Goal: Task Accomplishment & Management: Complete application form

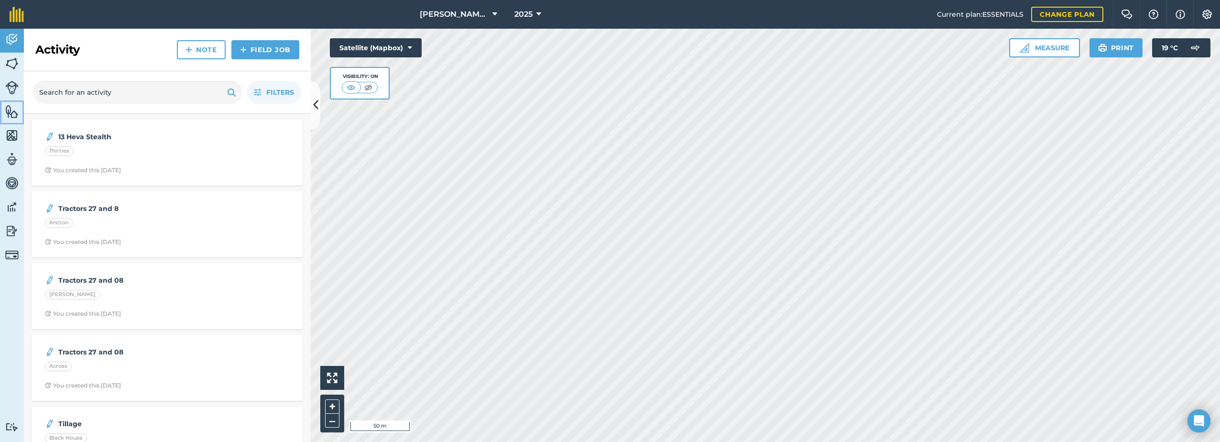
click at [10, 112] on img at bounding box center [11, 111] width 13 height 14
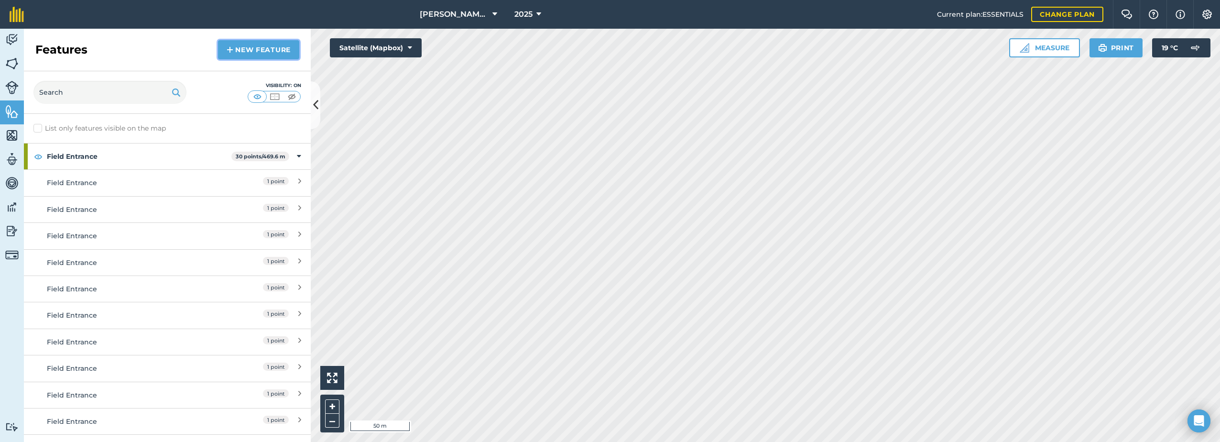
click at [259, 49] on link "New feature" at bounding box center [258, 49] width 81 height 19
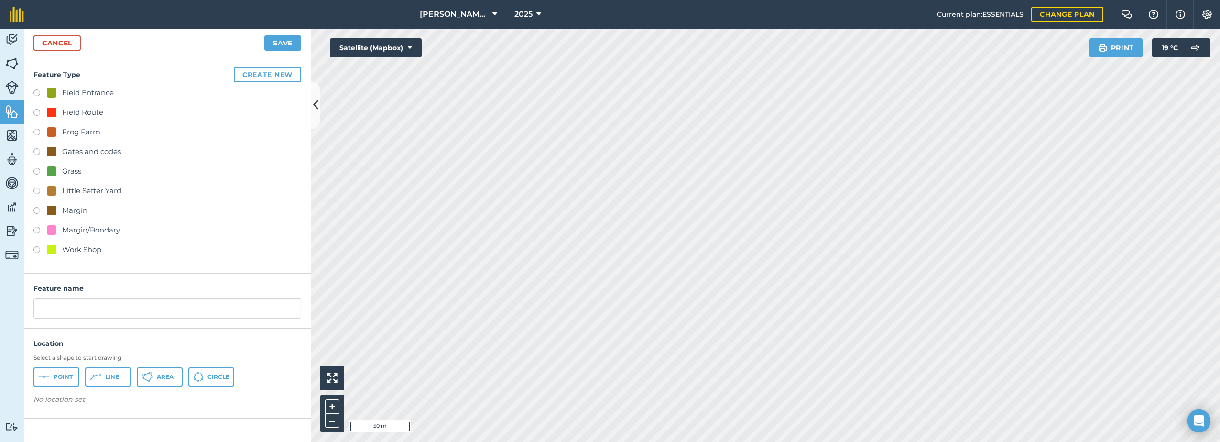
click at [71, 89] on div "Field Entrance" at bounding box center [88, 92] width 52 height 11
radio input "true"
type input "Field Entrance 2"
click at [47, 380] on icon at bounding box center [43, 376] width 11 height 11
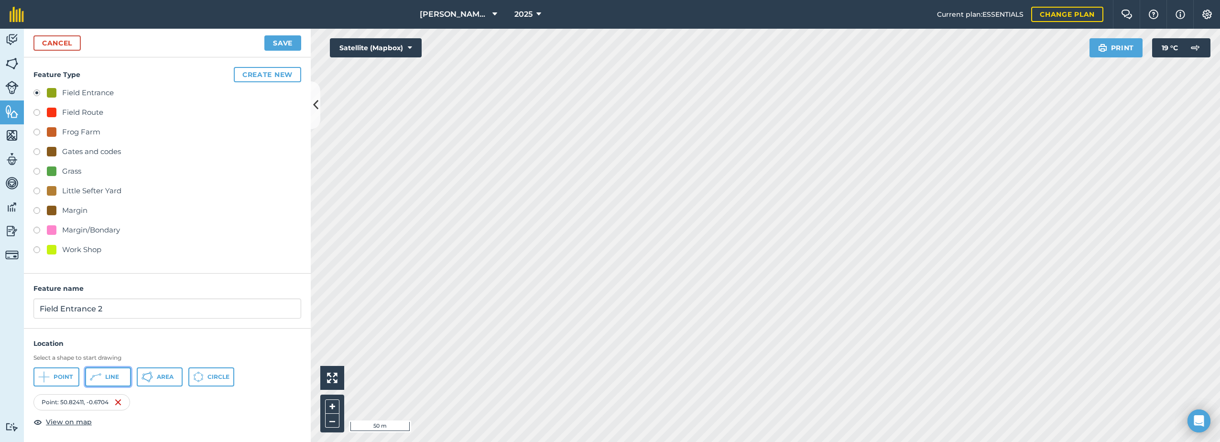
click at [111, 377] on span "Line" at bounding box center [112, 377] width 14 height 8
click at [294, 44] on button "Save" at bounding box center [282, 42] width 37 height 15
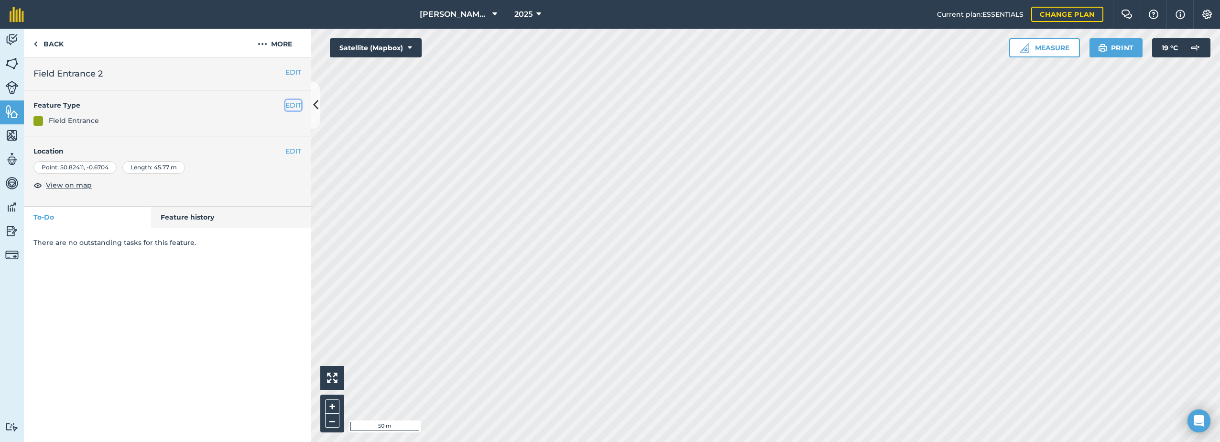
click at [291, 104] on button "EDIT" at bounding box center [293, 105] width 16 height 11
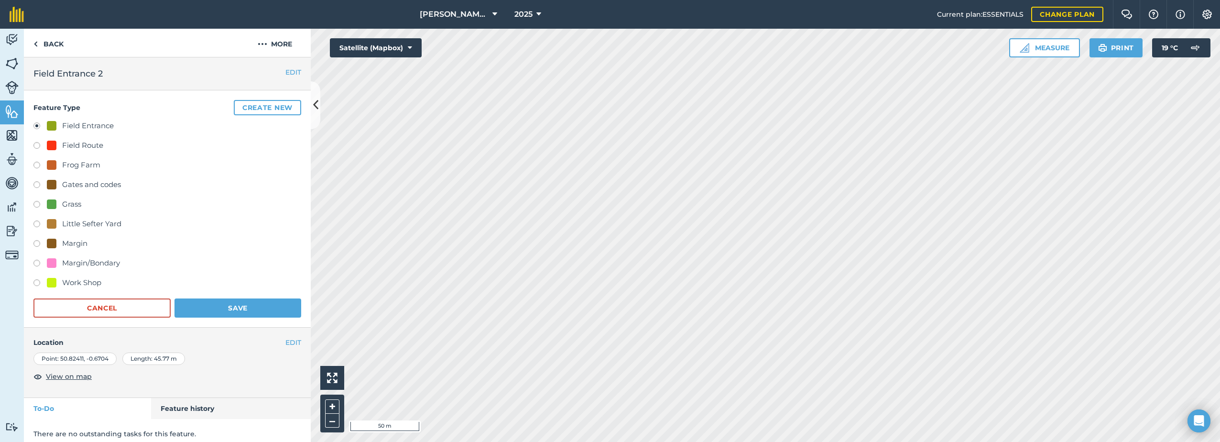
click at [36, 143] on label at bounding box center [39, 147] width 13 height 10
radio input "true"
radio input "false"
click at [238, 309] on button "Save" at bounding box center [237, 307] width 127 height 19
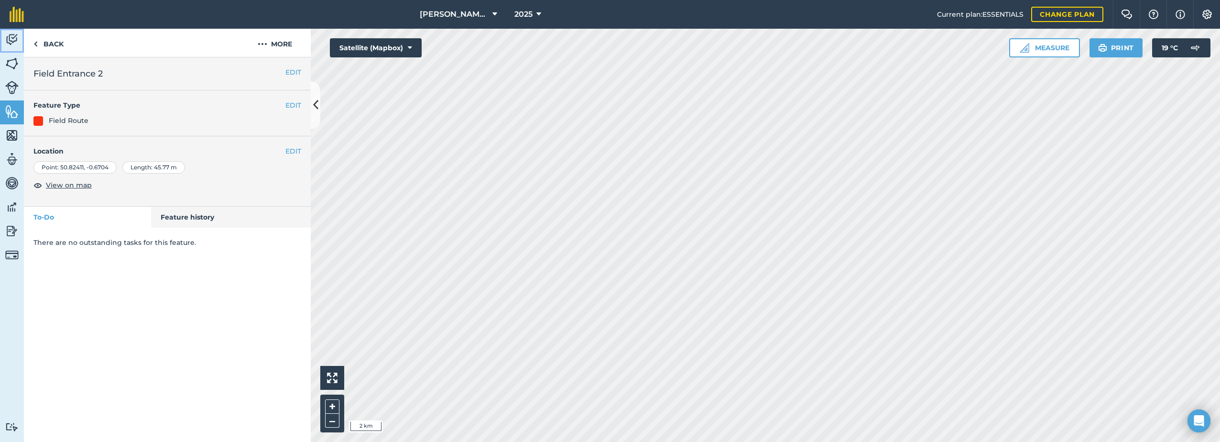
click at [20, 38] on link "Activity" at bounding box center [12, 41] width 24 height 24
click at [97, 168] on div "Point : 50.82411 , -0.6704" at bounding box center [74, 167] width 83 height 12
click at [291, 149] on button "EDIT" at bounding box center [293, 151] width 16 height 11
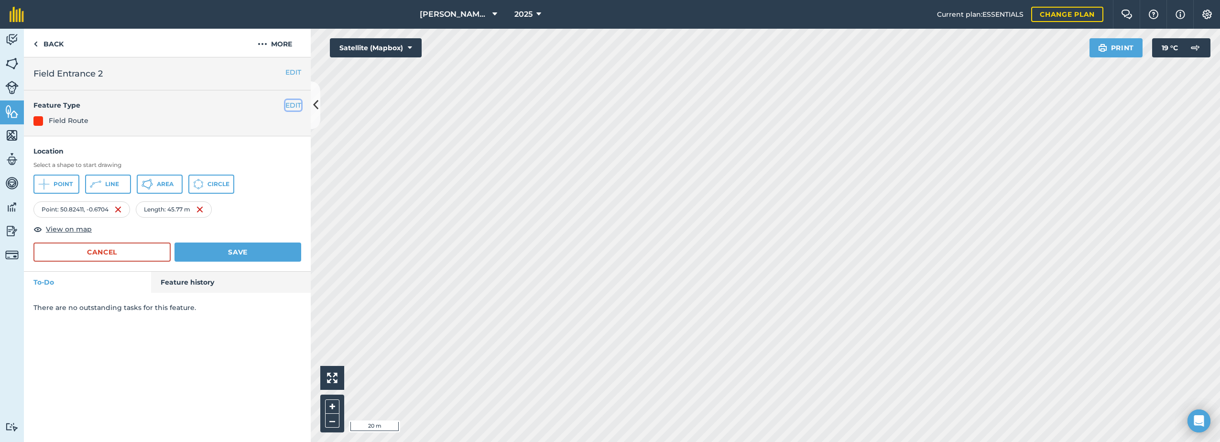
click at [286, 106] on button "EDIT" at bounding box center [293, 105] width 16 height 11
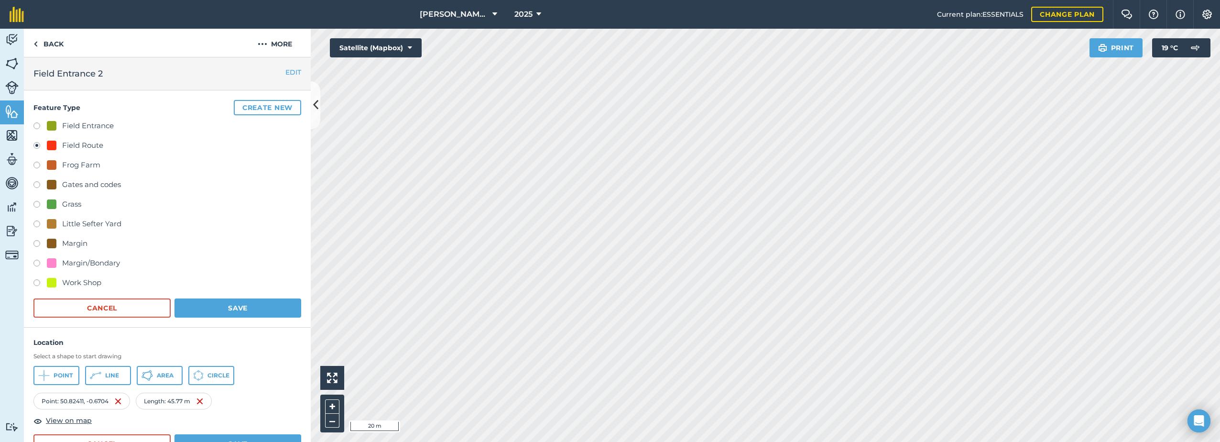
click at [65, 126] on div "Field Entrance" at bounding box center [88, 125] width 52 height 11
radio input "true"
radio input "false"
click at [235, 299] on button "Save" at bounding box center [237, 307] width 127 height 19
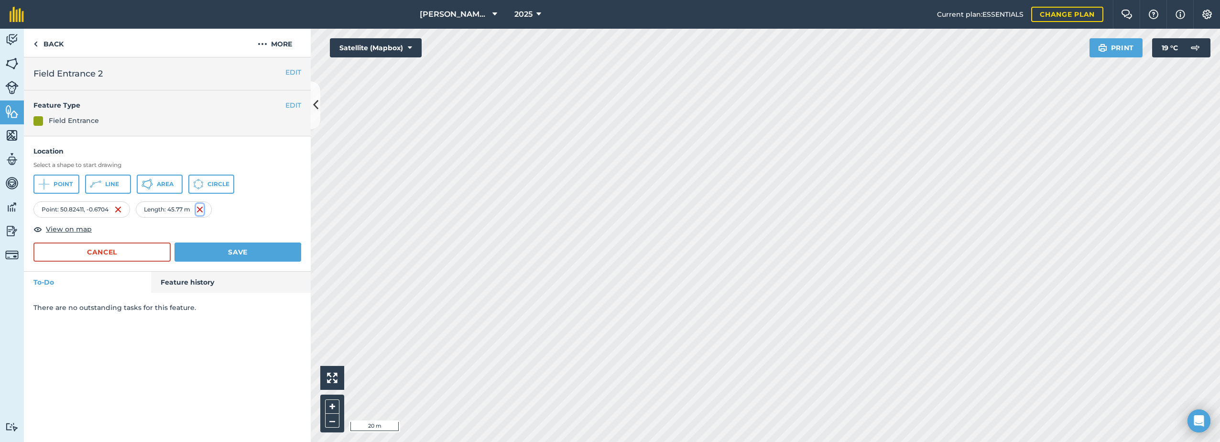
click at [203, 208] on img at bounding box center [200, 209] width 8 height 11
click at [213, 250] on button "Save" at bounding box center [237, 251] width 127 height 19
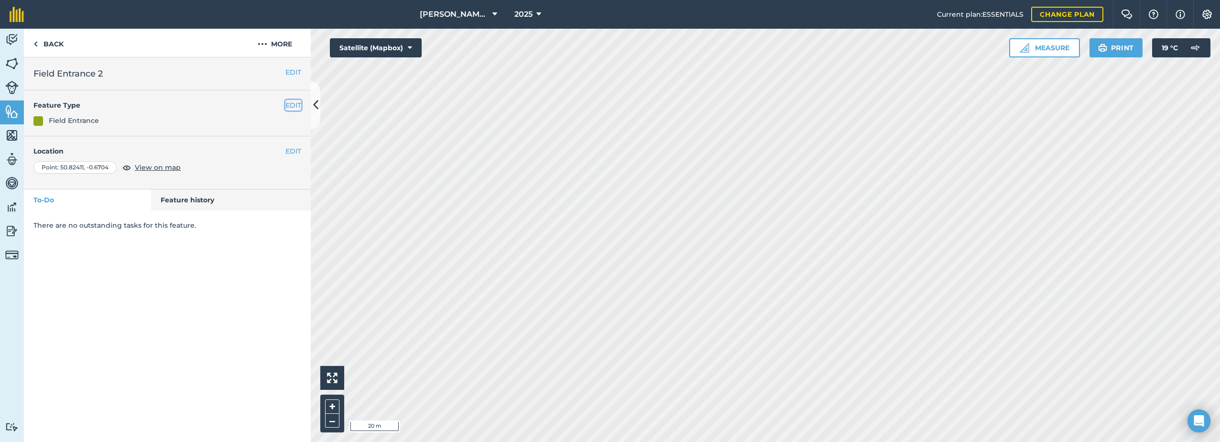
click at [293, 107] on button "EDIT" at bounding box center [293, 105] width 16 height 11
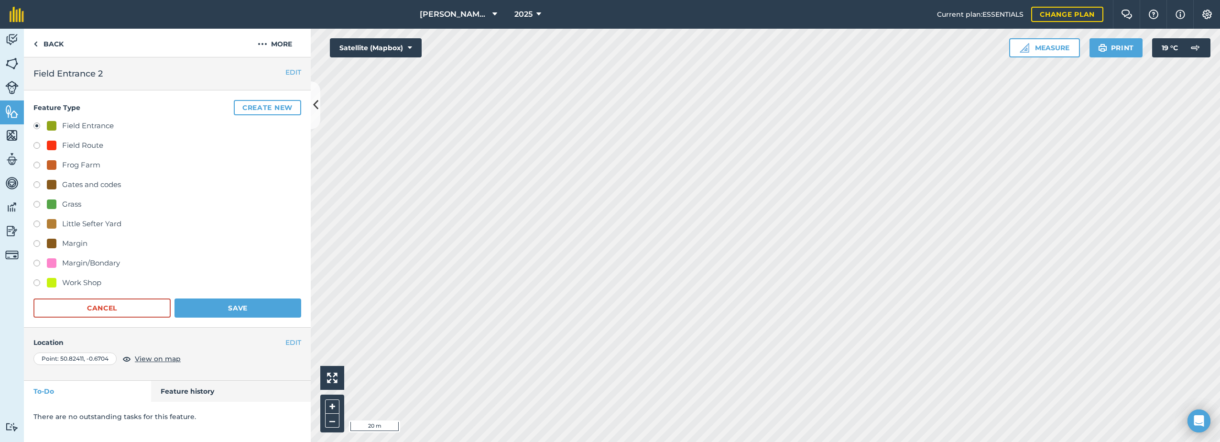
click at [39, 145] on label at bounding box center [39, 147] width 13 height 10
radio input "true"
click at [36, 127] on label at bounding box center [39, 127] width 13 height 10
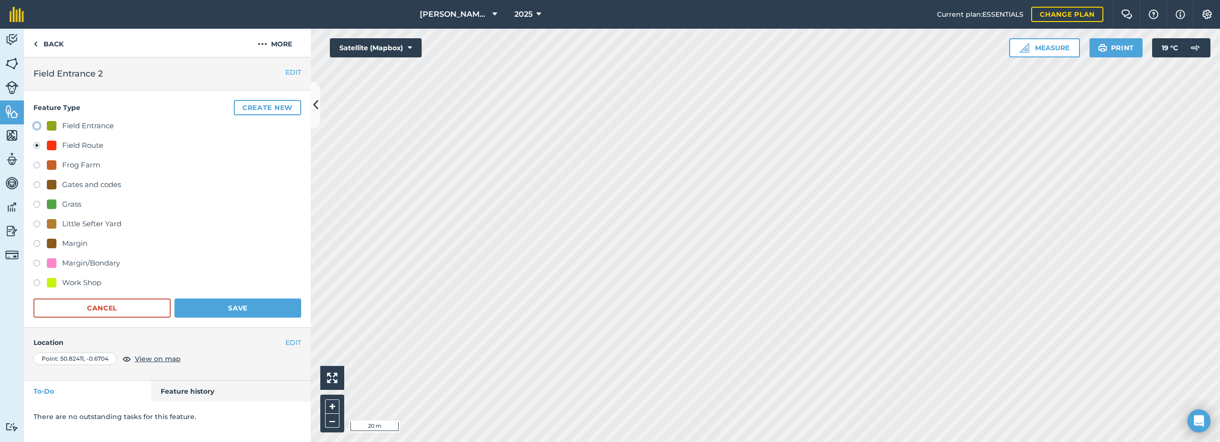
radio input "true"
radio input "false"
click at [226, 306] on button "Save" at bounding box center [237, 307] width 127 height 19
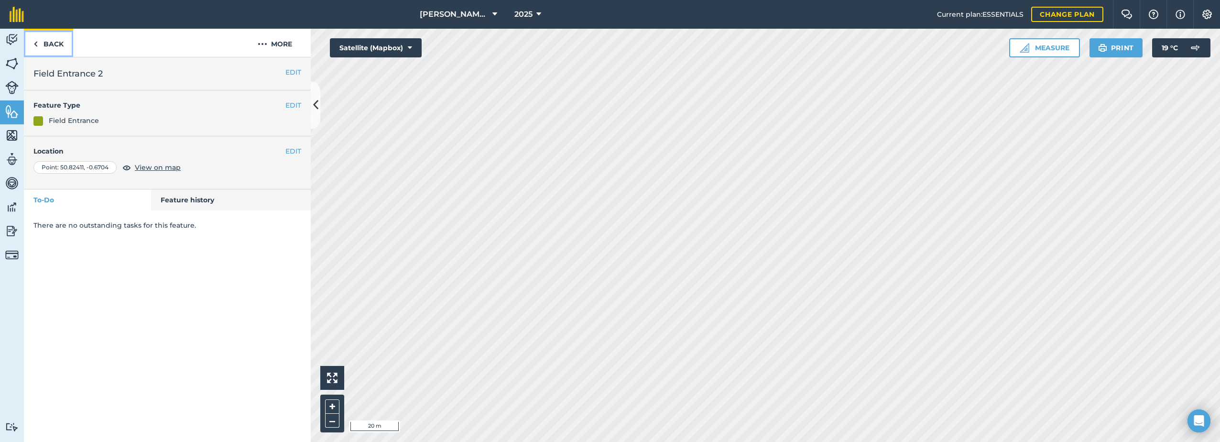
click at [62, 38] on link "Back" at bounding box center [48, 43] width 49 height 28
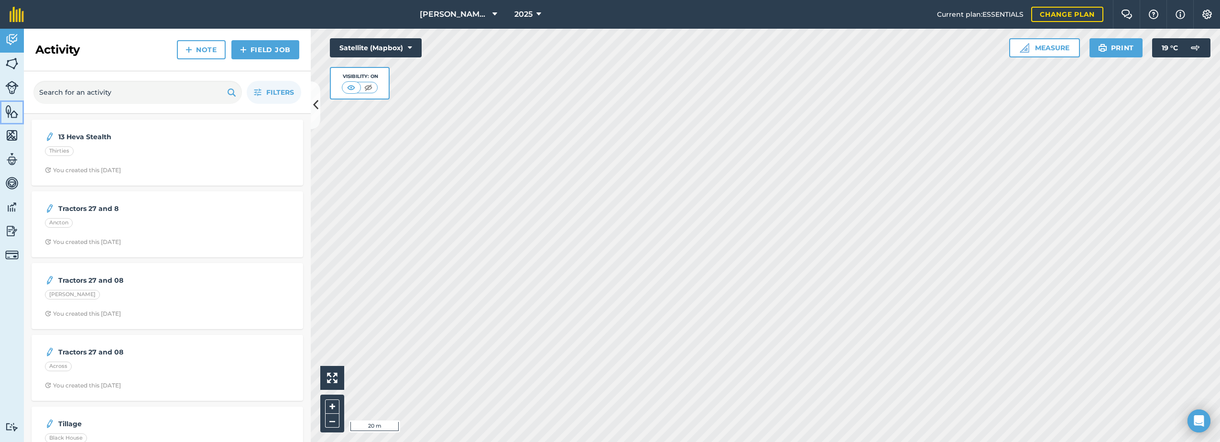
click at [9, 113] on img at bounding box center [11, 111] width 13 height 14
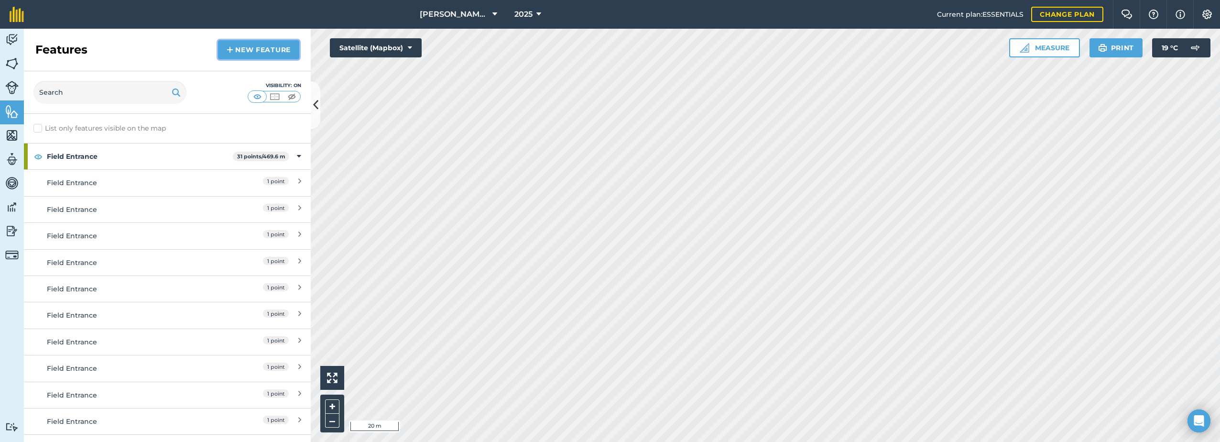
click at [256, 53] on link "New feature" at bounding box center [258, 49] width 81 height 19
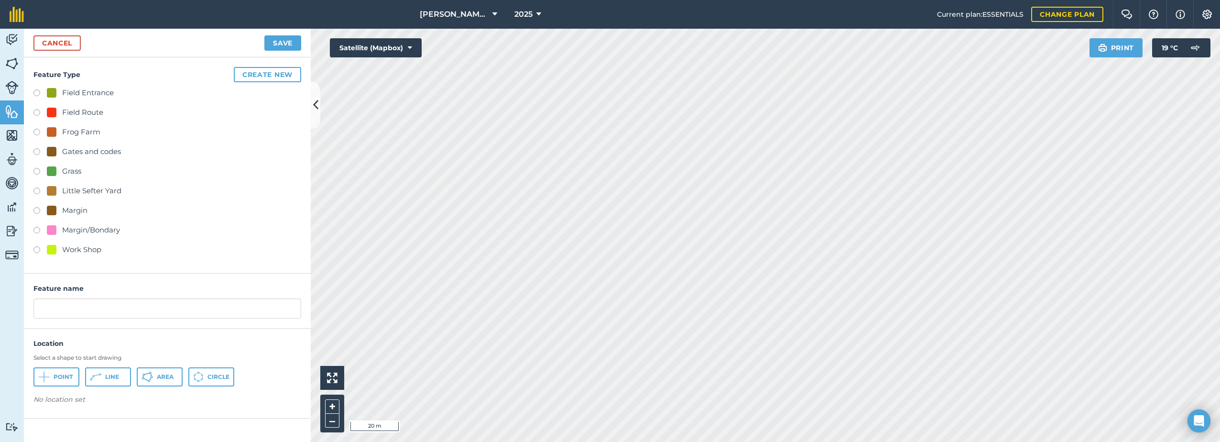
click at [76, 112] on div "Field Route" at bounding box center [82, 112] width 41 height 11
radio input "true"
type input "Field Route 2"
drag, startPoint x: 109, startPoint y: 373, endPoint x: 119, endPoint y: 374, distance: 10.5
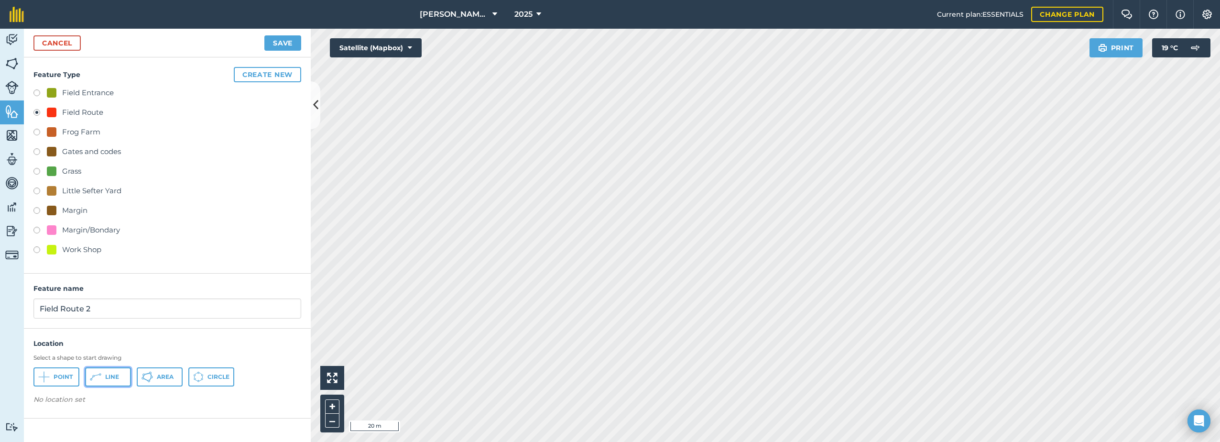
click at [109, 373] on span "Line" at bounding box center [112, 377] width 14 height 8
click at [285, 46] on button "Save" at bounding box center [282, 42] width 37 height 15
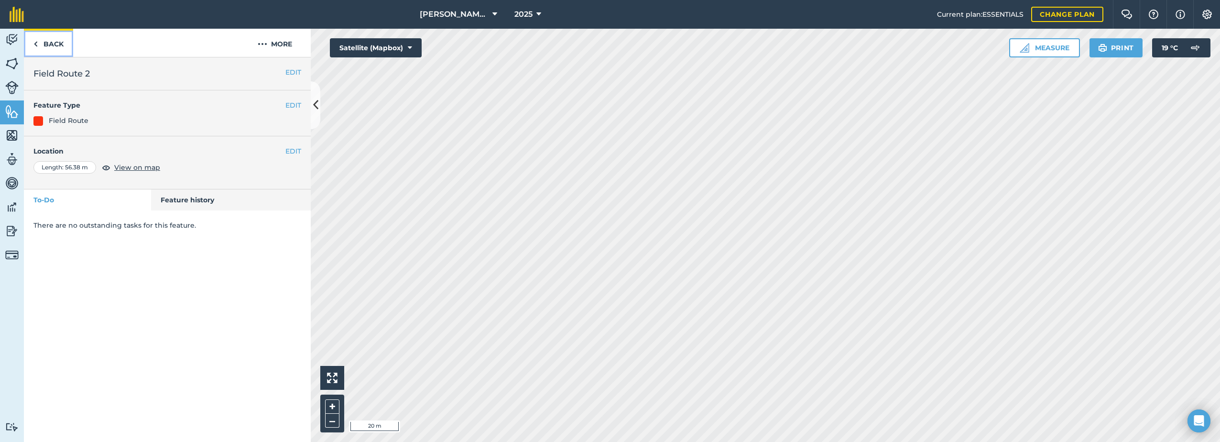
click at [58, 43] on link "Back" at bounding box center [48, 43] width 49 height 28
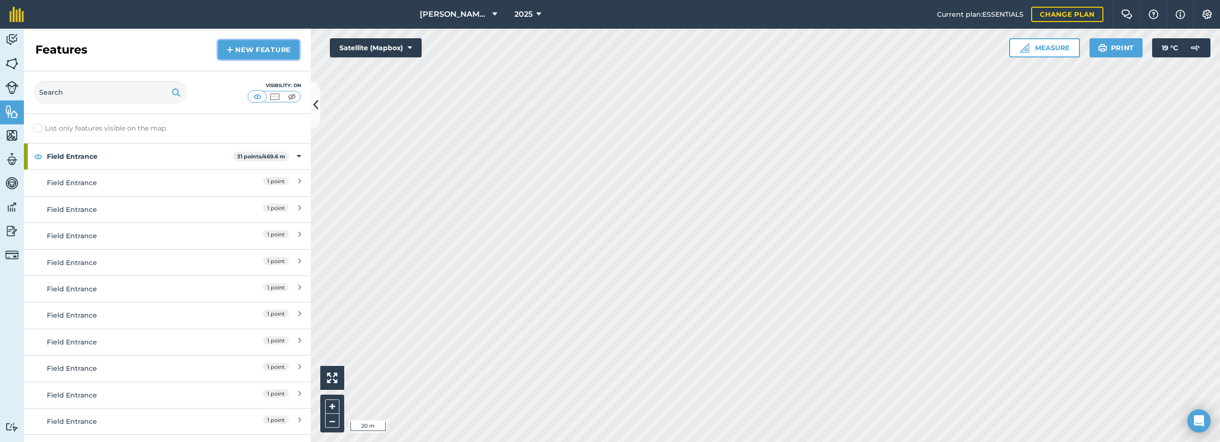
click at [244, 44] on link "New feature" at bounding box center [258, 49] width 81 height 19
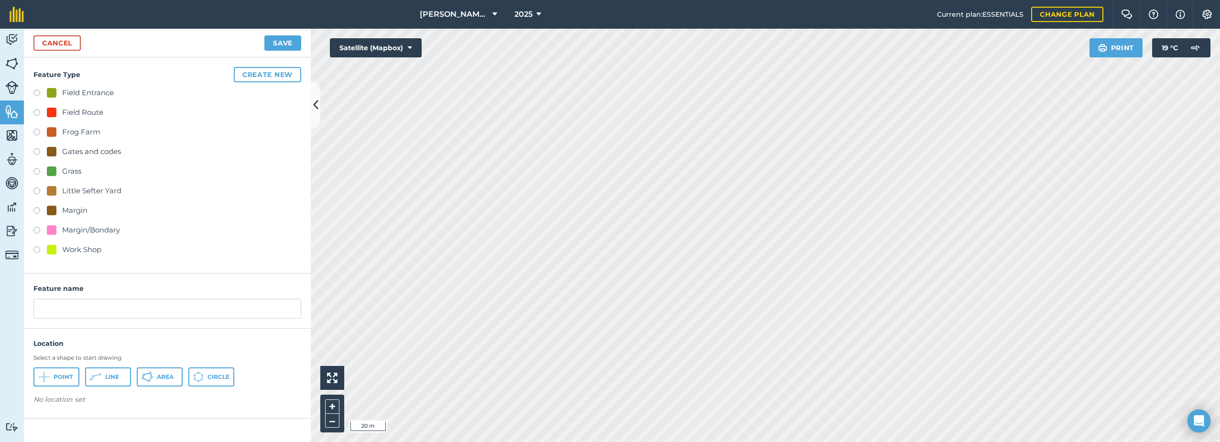
click at [66, 94] on div "Field Entrance" at bounding box center [88, 92] width 52 height 11
radio input "true"
type input "Field Entrance 3"
click at [56, 379] on span "Point" at bounding box center [63, 377] width 19 height 8
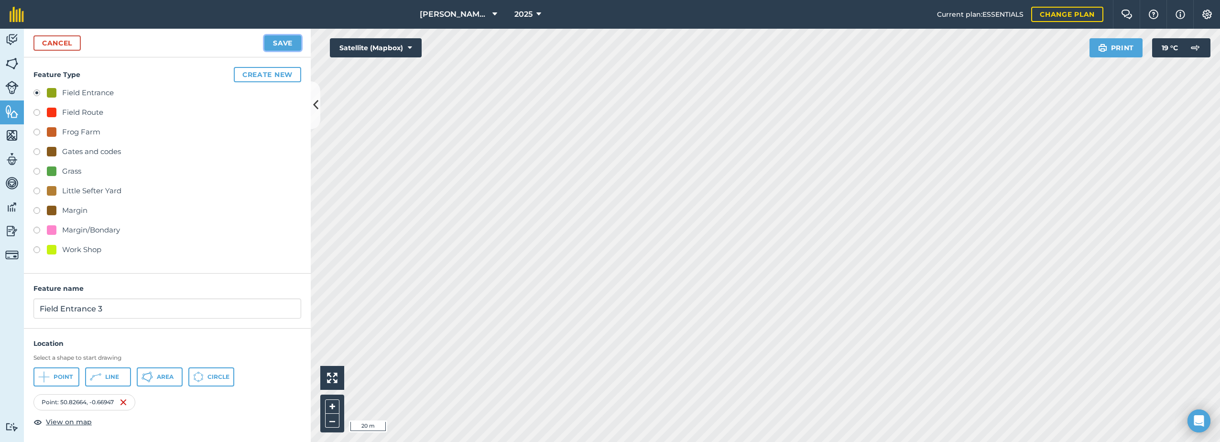
click at [269, 35] on button "Save" at bounding box center [282, 42] width 37 height 15
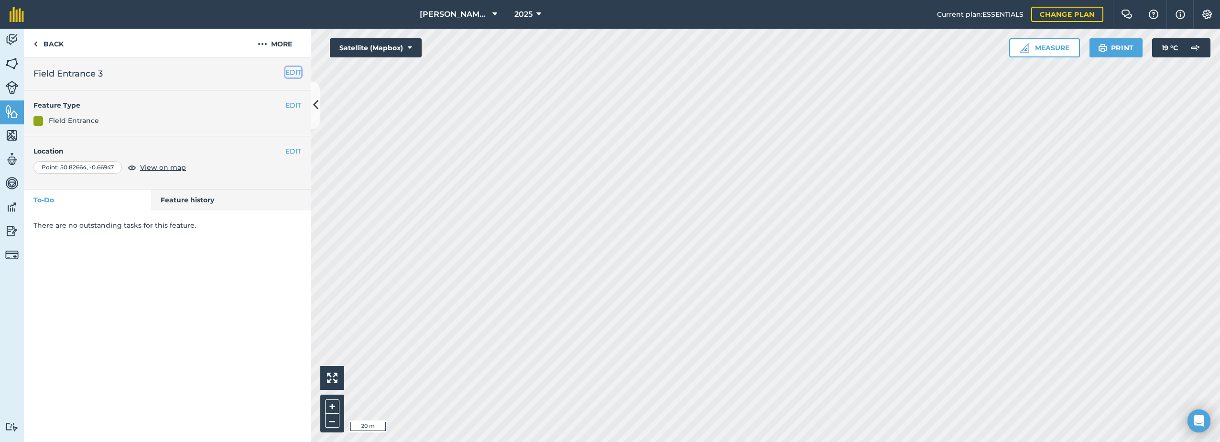
click at [293, 73] on button "EDIT" at bounding box center [293, 72] width 16 height 11
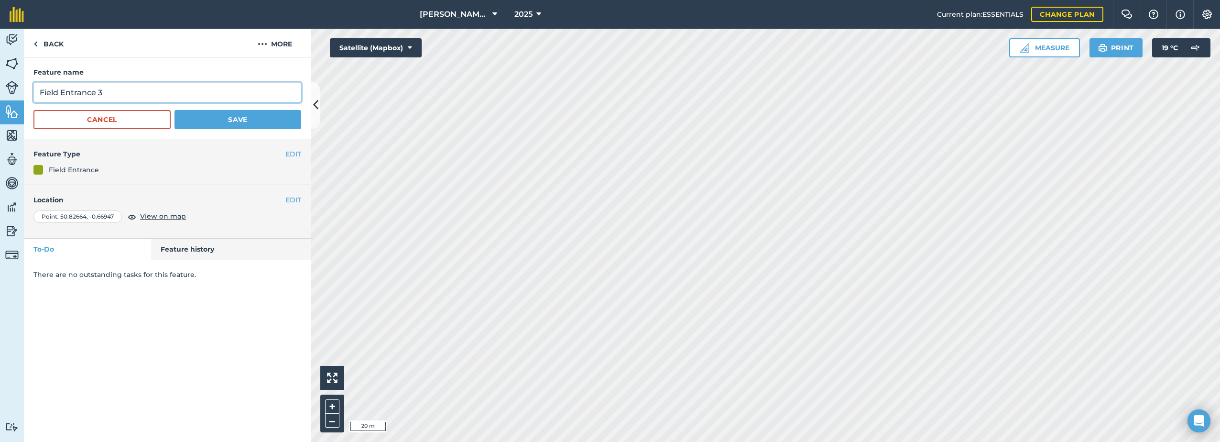
click at [153, 88] on input "Field Entrance 3" at bounding box center [167, 92] width 268 height 20
type input "Field Entrance"
click at [226, 119] on button "Save" at bounding box center [237, 119] width 127 height 19
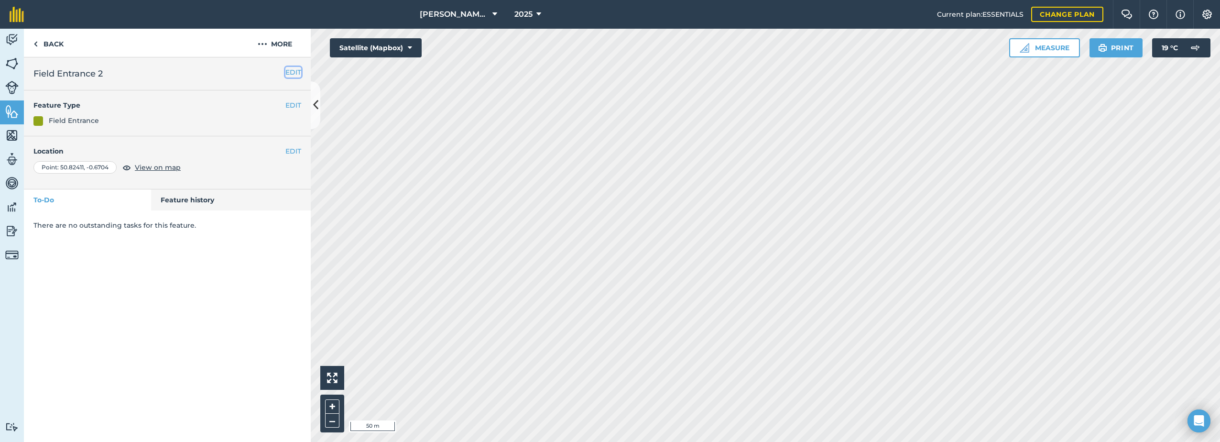
click at [295, 71] on button "EDIT" at bounding box center [293, 72] width 16 height 11
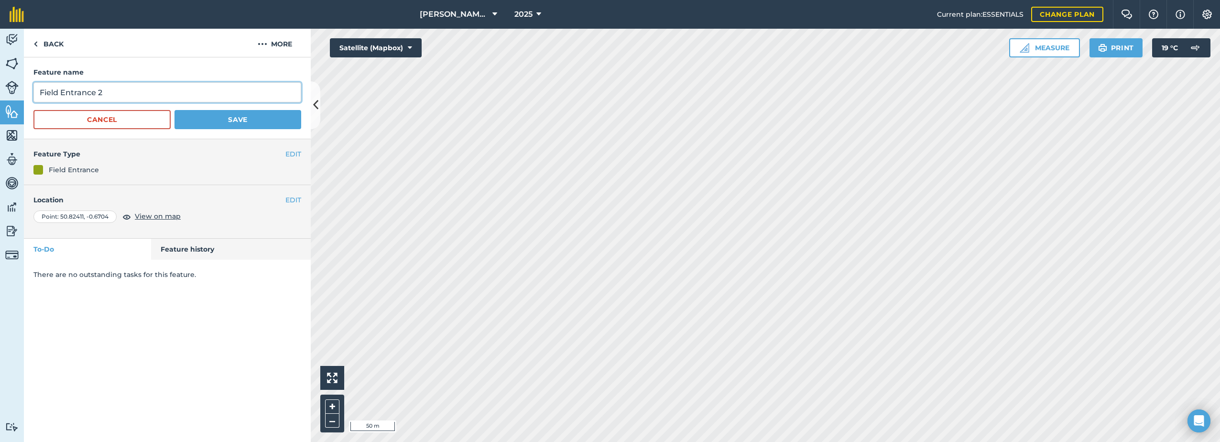
click at [173, 86] on input "Field Entrance 2" at bounding box center [167, 92] width 268 height 20
type input "Field Entrance"
click at [271, 120] on button "Save" at bounding box center [237, 119] width 127 height 19
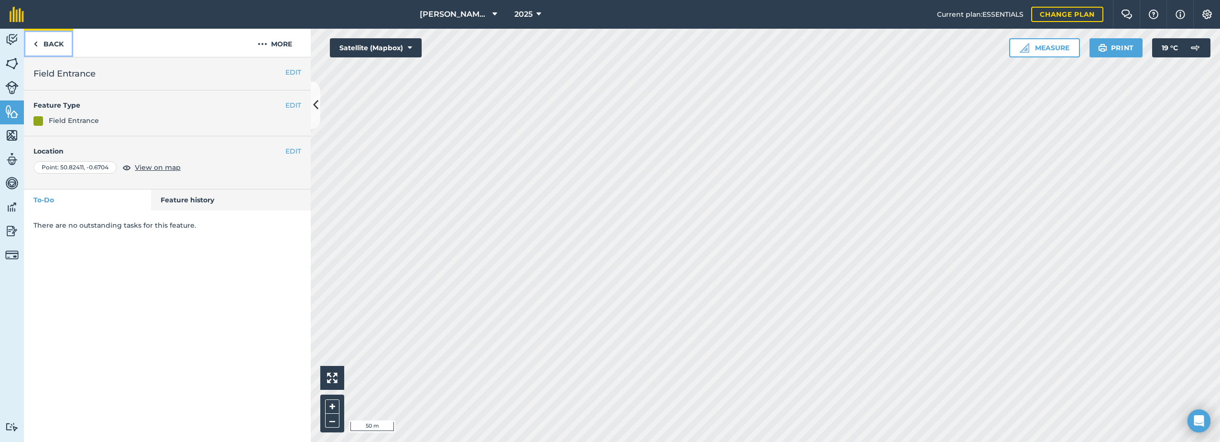
click at [44, 45] on link "Back" at bounding box center [48, 43] width 49 height 28
click at [54, 45] on link "Back" at bounding box center [48, 43] width 49 height 28
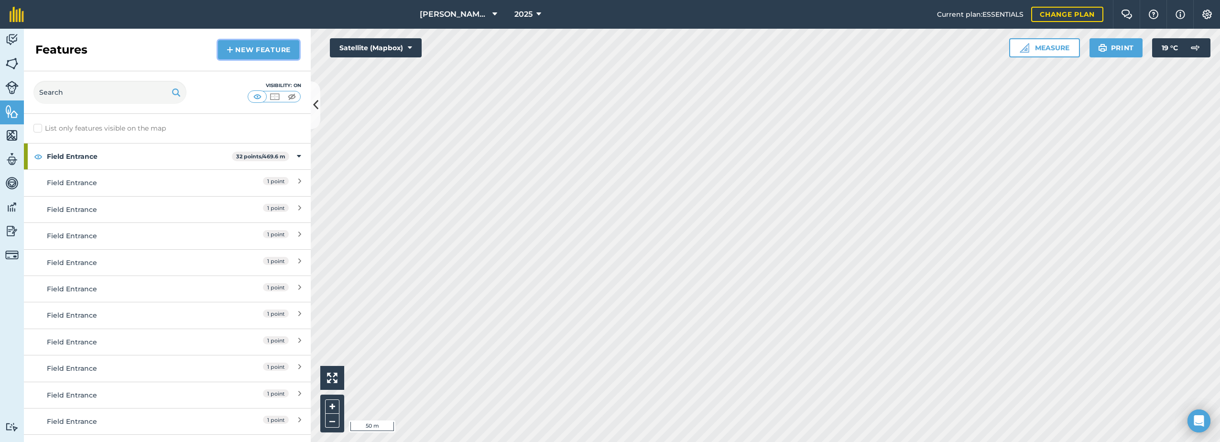
click at [255, 50] on link "New feature" at bounding box center [258, 49] width 81 height 19
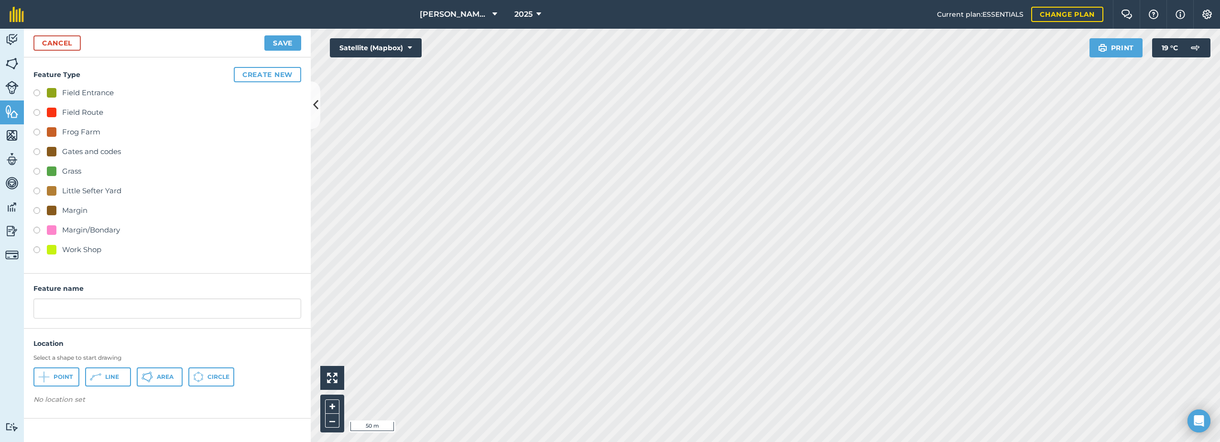
click at [30, 92] on div "Feature Type Create new Field Entrance Field Route Frog Farm Gates and codes Gr…" at bounding box center [167, 165] width 287 height 216
click at [37, 92] on label at bounding box center [39, 94] width 13 height 10
radio input "true"
type input "Field Entrance 2"
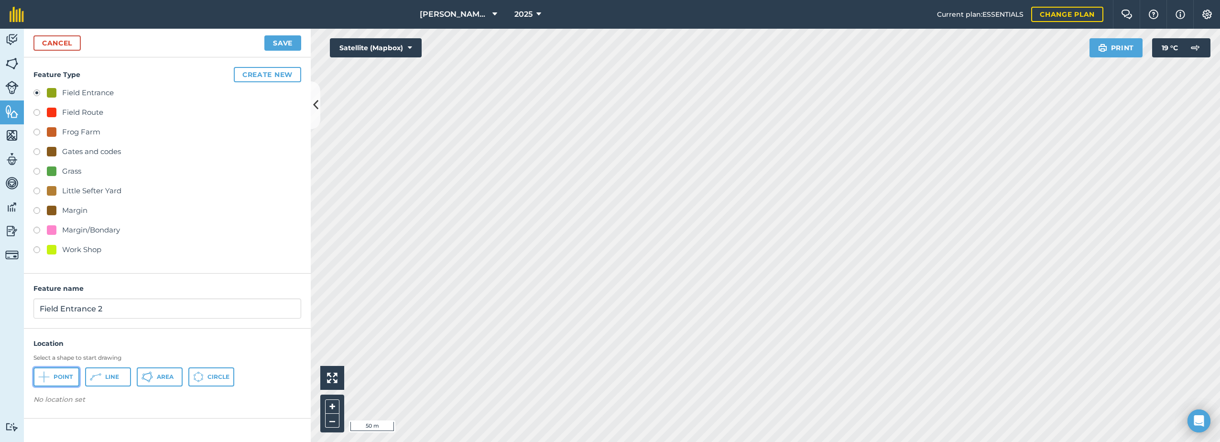
click at [58, 374] on span "Point" at bounding box center [63, 377] width 19 height 8
click at [283, 44] on button "Save" at bounding box center [282, 42] width 37 height 15
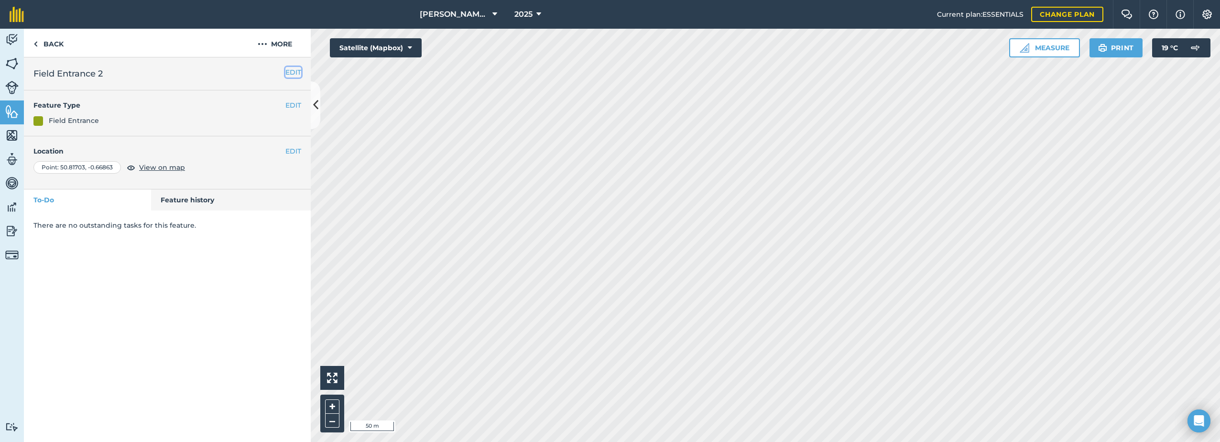
click at [289, 73] on button "EDIT" at bounding box center [293, 72] width 16 height 11
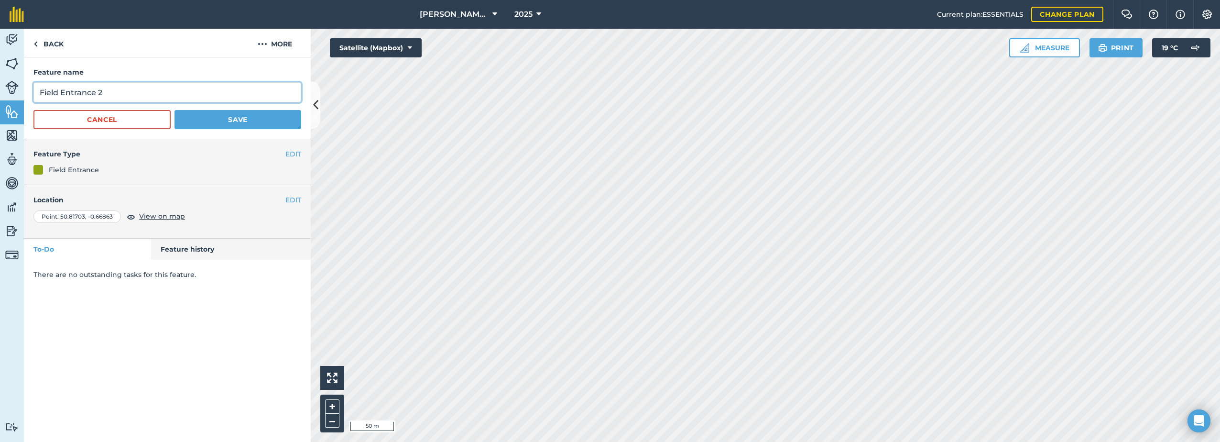
click at [115, 92] on input "Field Entrance 2" at bounding box center [167, 92] width 268 height 20
type input "Field Entrance"
click at [216, 117] on button "Save" at bounding box center [237, 119] width 127 height 19
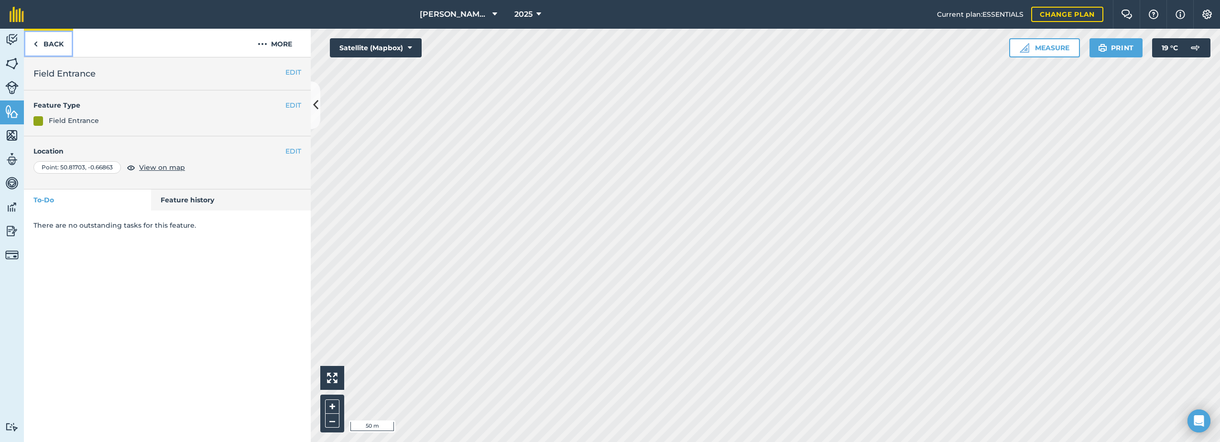
click at [44, 44] on link "Back" at bounding box center [48, 43] width 49 height 28
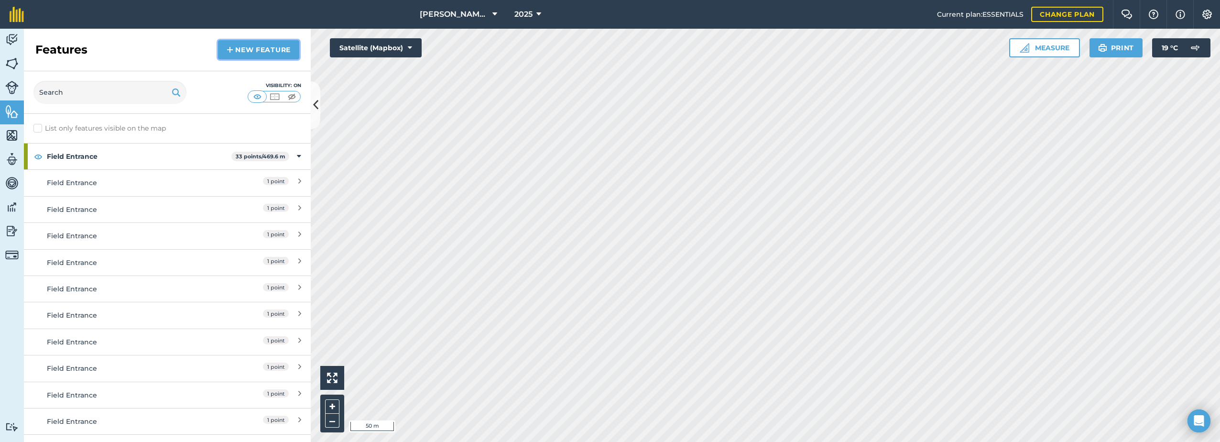
click at [256, 51] on link "New feature" at bounding box center [258, 49] width 81 height 19
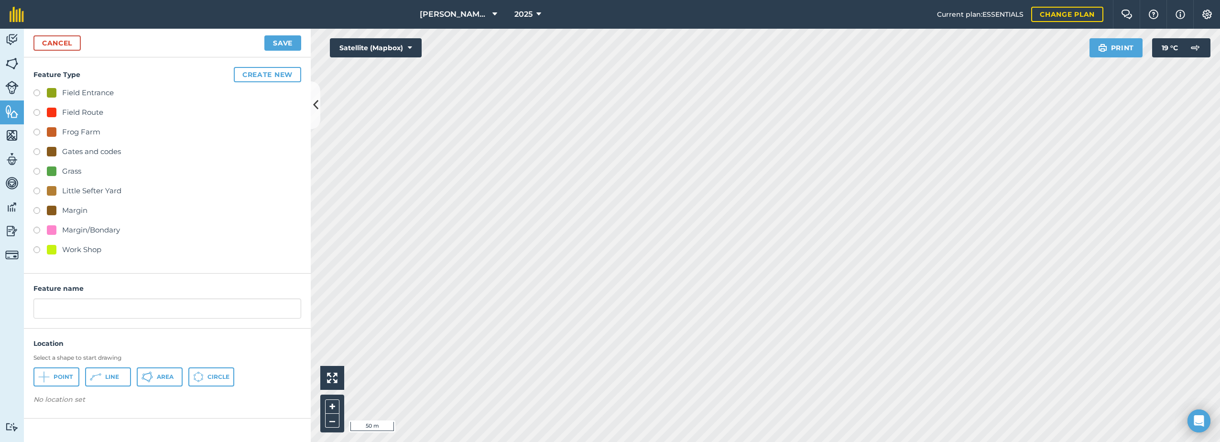
click at [37, 113] on label at bounding box center [39, 114] width 13 height 10
radio input "true"
click at [108, 309] on input "Field Route 3" at bounding box center [167, 308] width 268 height 20
type input "Field Route"
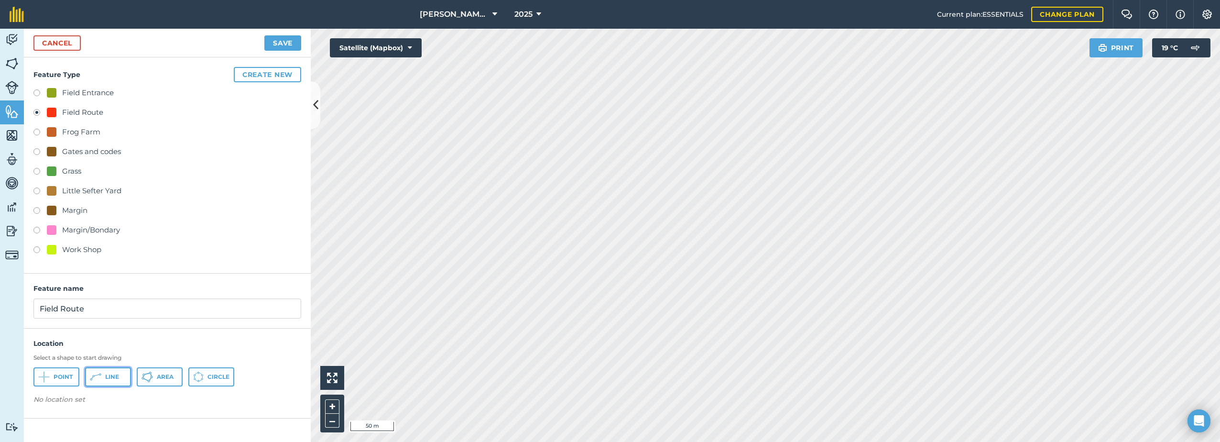
click at [112, 375] on span "Line" at bounding box center [112, 377] width 14 height 8
click at [277, 42] on button "Save" at bounding box center [282, 42] width 37 height 15
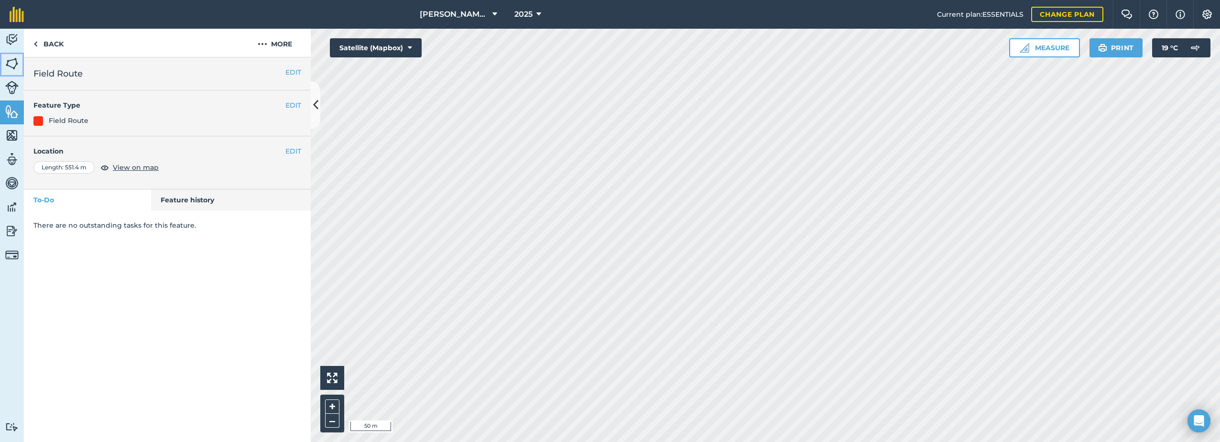
click at [10, 60] on img at bounding box center [11, 63] width 13 height 14
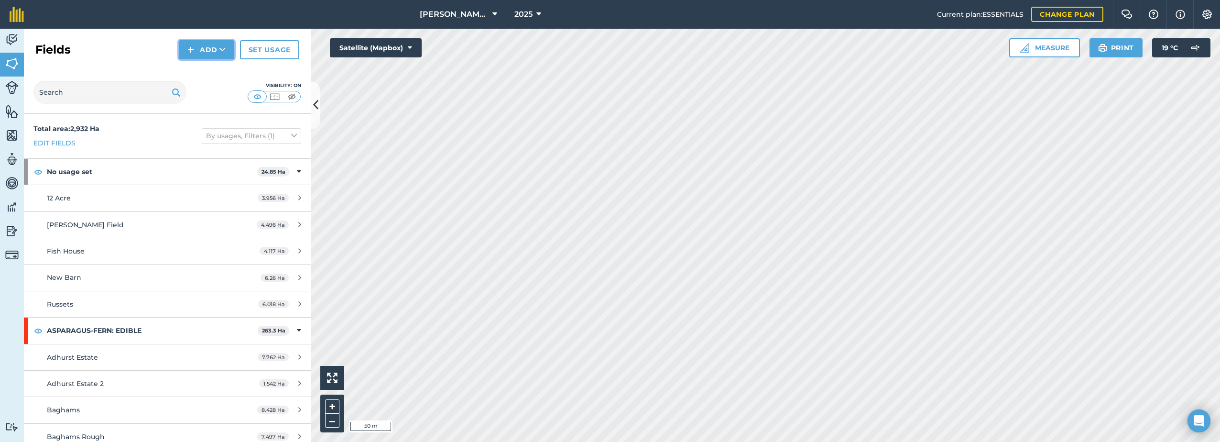
click at [216, 50] on button "Add" at bounding box center [206, 49] width 55 height 19
click at [203, 71] on link "Draw" at bounding box center [206, 71] width 53 height 21
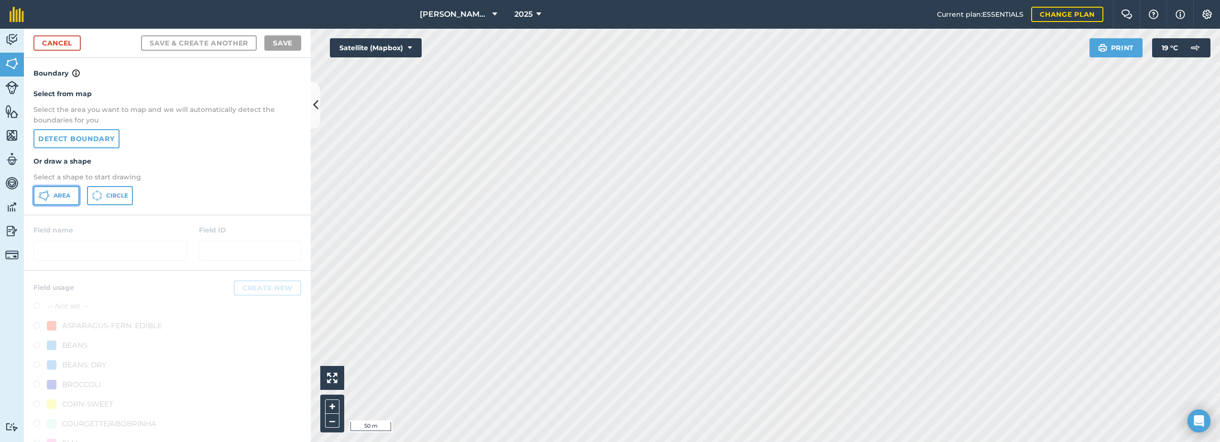
click at [47, 199] on icon at bounding box center [43, 195] width 11 height 11
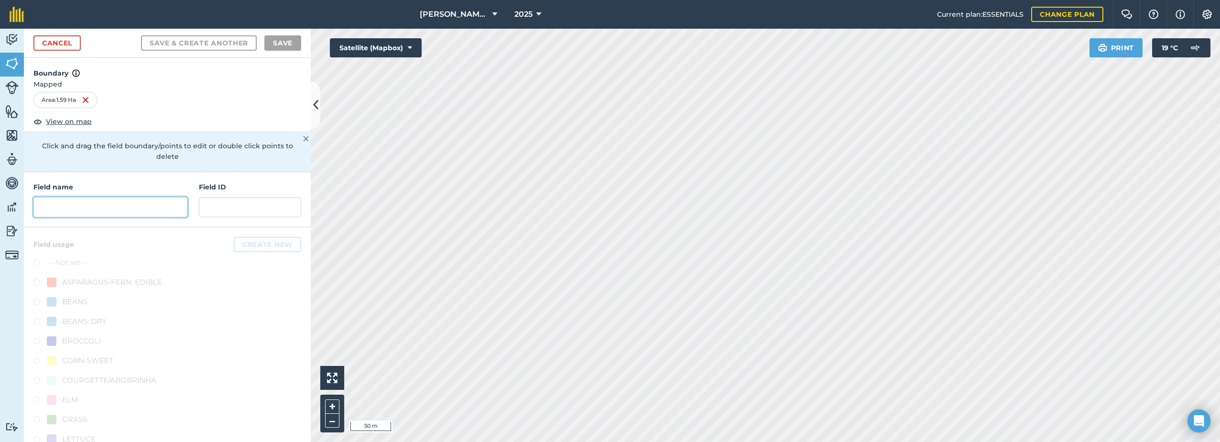
click at [87, 207] on input "text" at bounding box center [110, 207] width 154 height 20
click at [60, 210] on input "text" at bounding box center [110, 207] width 154 height 20
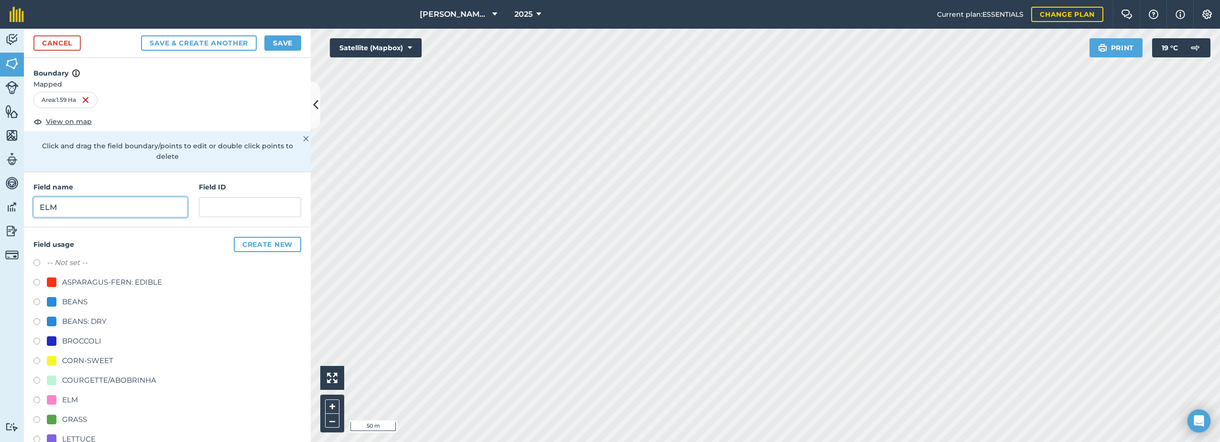
type input "ELM"
click at [37, 399] on label at bounding box center [39, 401] width 13 height 10
radio input "true"
click at [283, 41] on button "Save" at bounding box center [282, 42] width 37 height 15
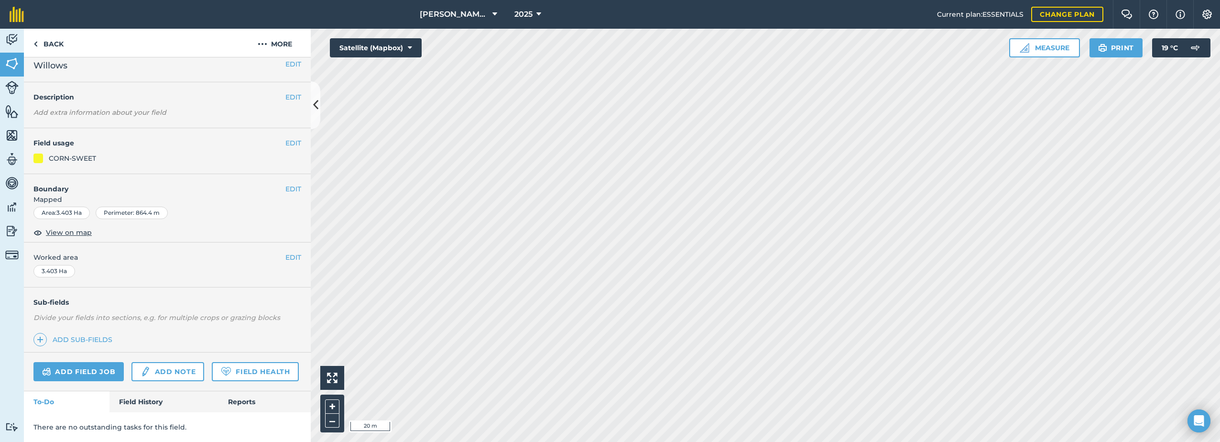
scroll to position [35, 0]
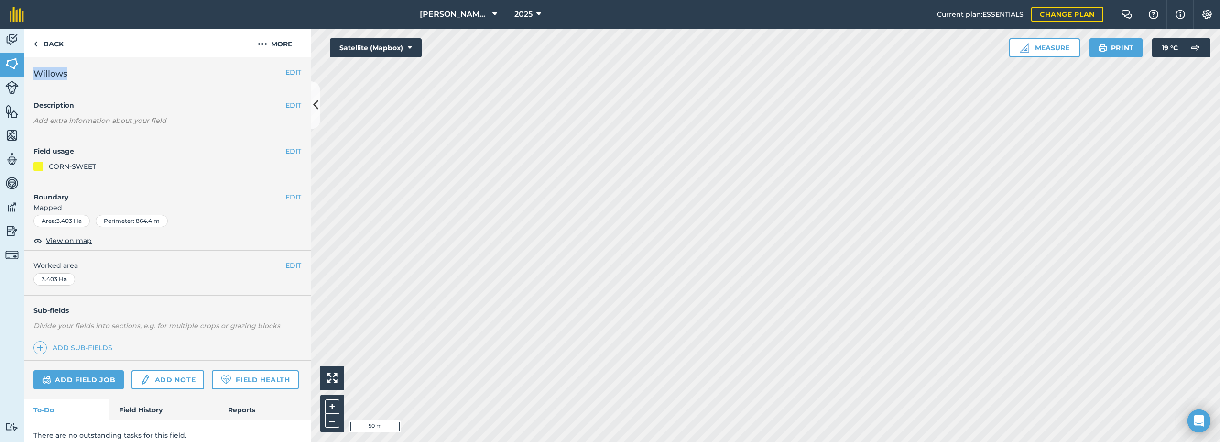
drag, startPoint x: 81, startPoint y: 75, endPoint x: 35, endPoint y: 76, distance: 45.4
click at [35, 76] on h2 "Willows" at bounding box center [159, 73] width 252 height 13
copy span "Willows"
click at [272, 40] on button "More" at bounding box center [275, 43] width 72 height 28
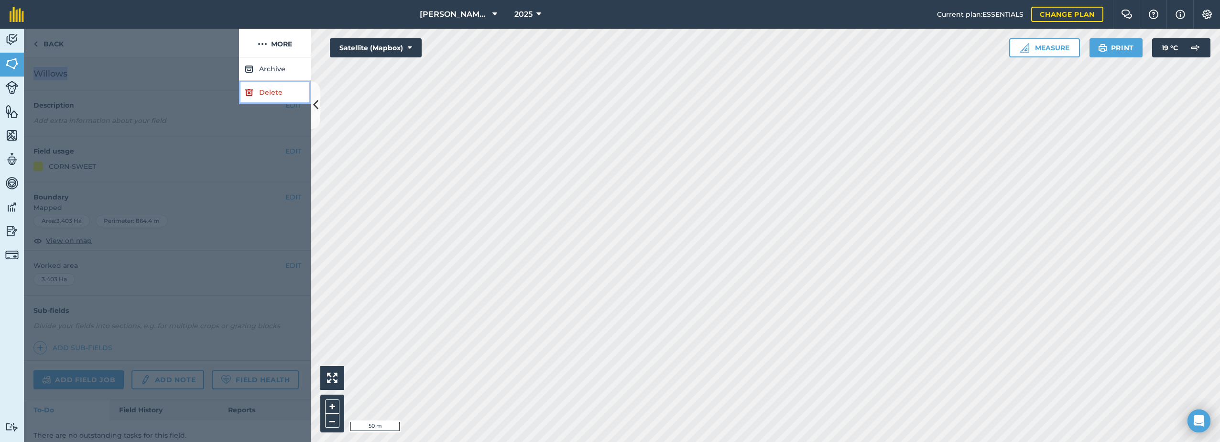
click at [252, 94] on img at bounding box center [249, 92] width 9 height 11
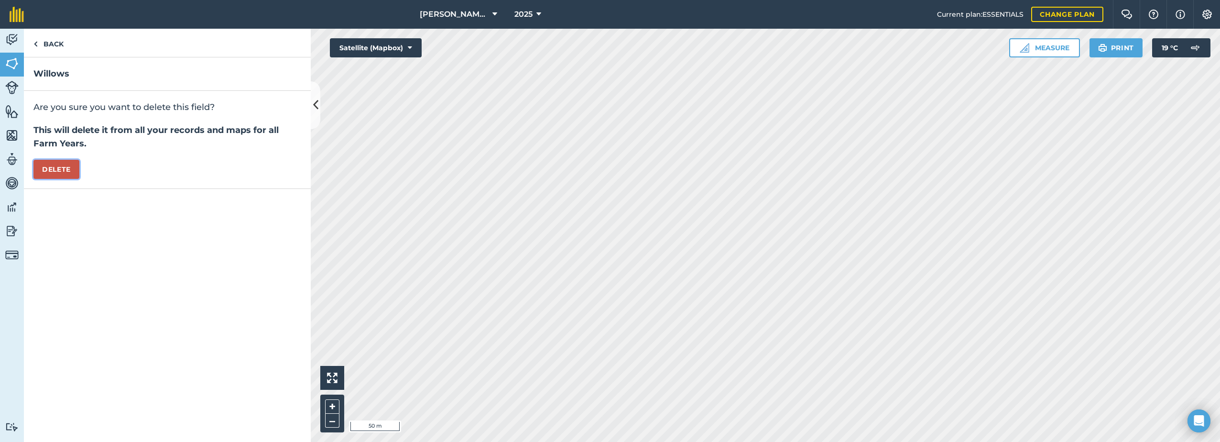
click at [54, 168] on button "Delete" at bounding box center [56, 169] width 46 height 19
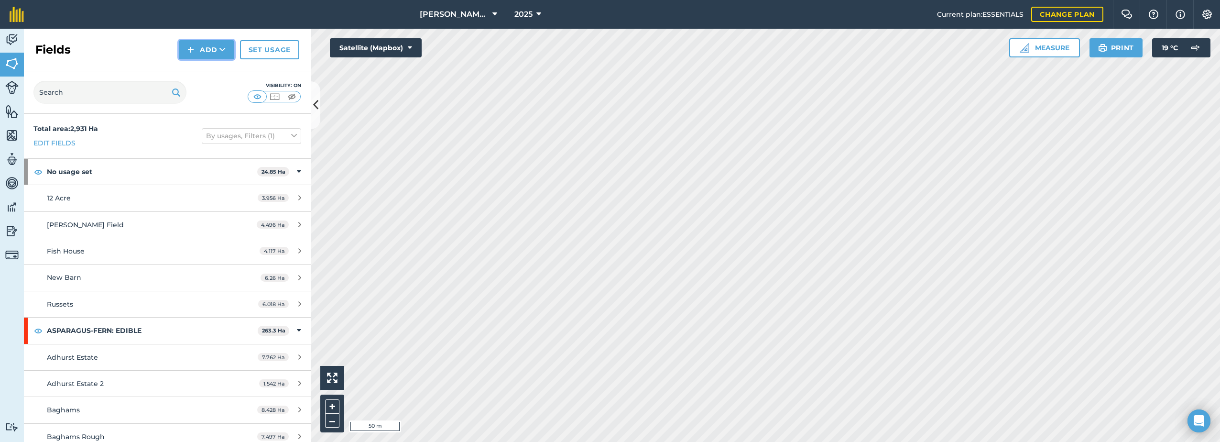
click at [207, 51] on button "Add" at bounding box center [206, 49] width 55 height 19
click at [198, 68] on link "Draw" at bounding box center [206, 71] width 53 height 21
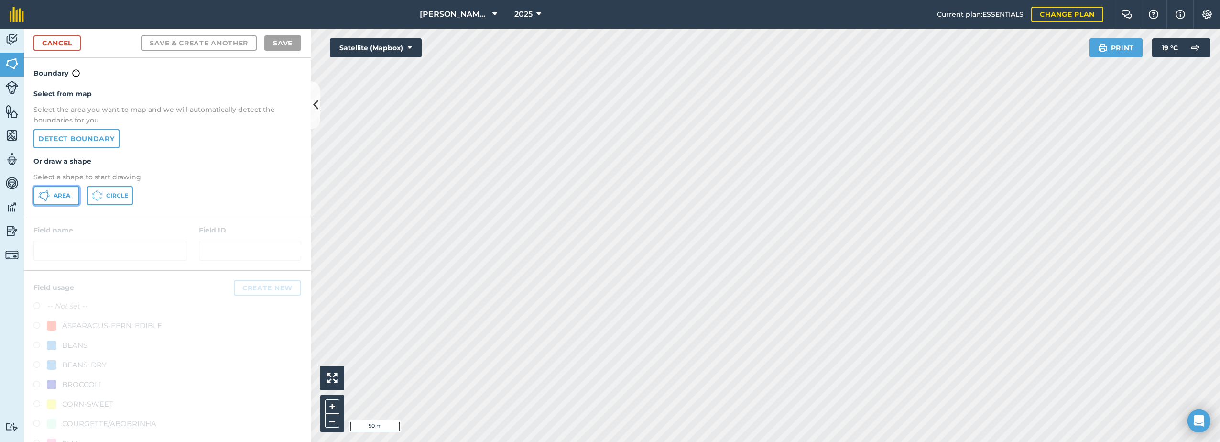
click at [60, 192] on span "Area" at bounding box center [62, 196] width 17 height 8
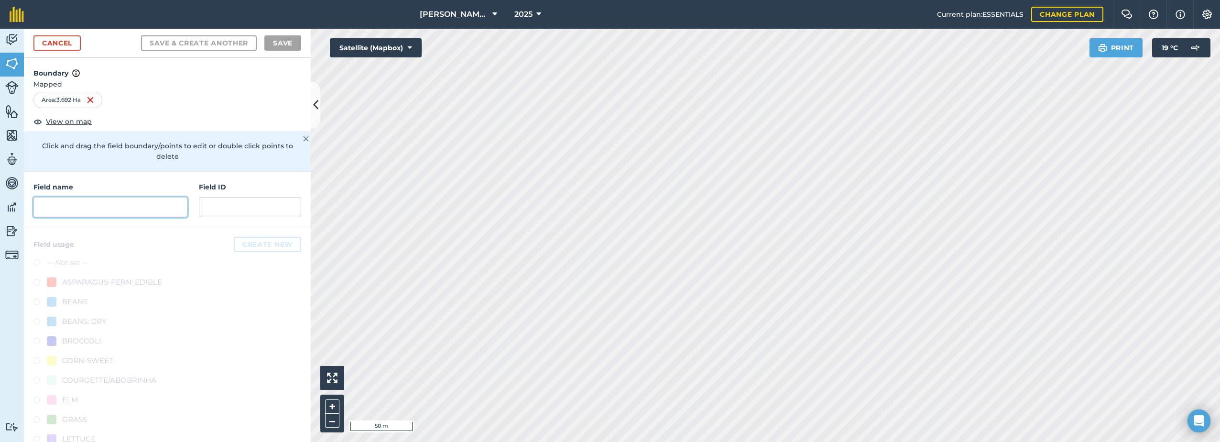
click at [51, 216] on input "text" at bounding box center [110, 207] width 154 height 20
paste input "Willows"
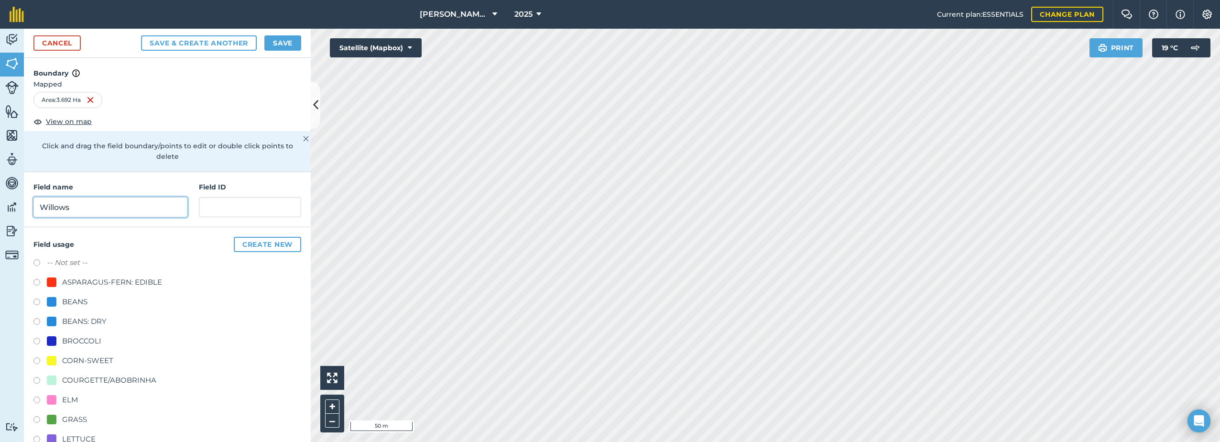
type input "Willows"
click at [48, 360] on div at bounding box center [52, 361] width 10 height 10
radio input "true"
click at [289, 49] on button "Save" at bounding box center [282, 42] width 37 height 15
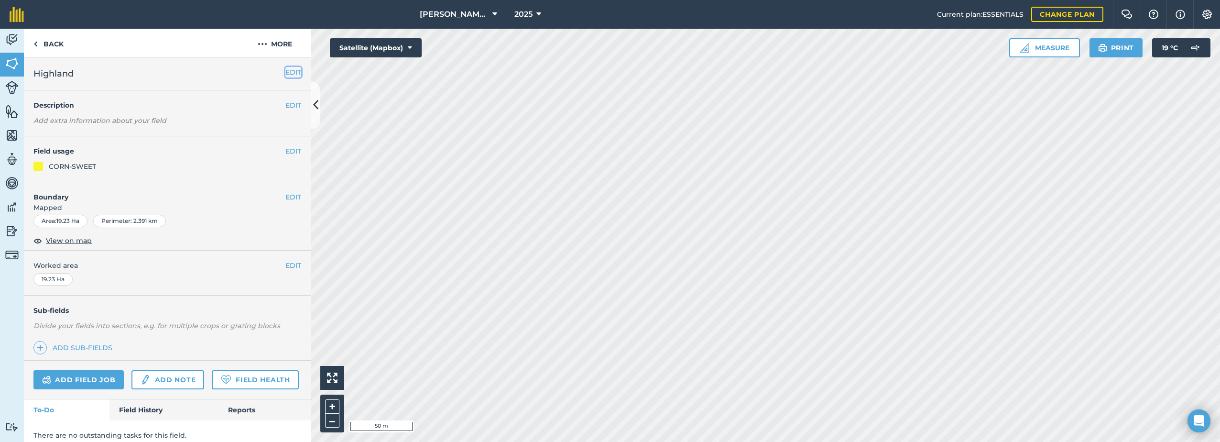
click at [285, 70] on button "EDIT" at bounding box center [293, 72] width 16 height 11
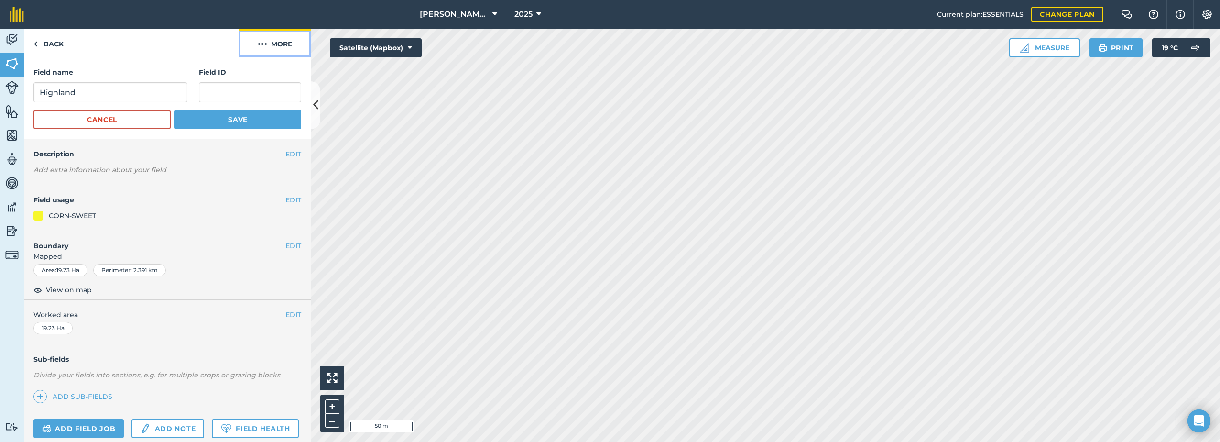
click at [264, 38] on img at bounding box center [263, 43] width 10 height 11
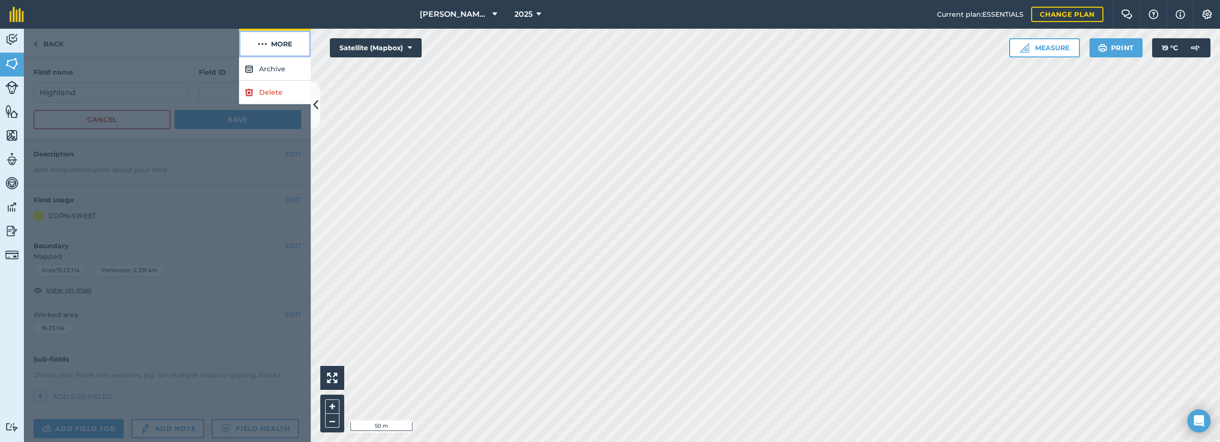
click at [267, 46] on button "More" at bounding box center [275, 43] width 72 height 28
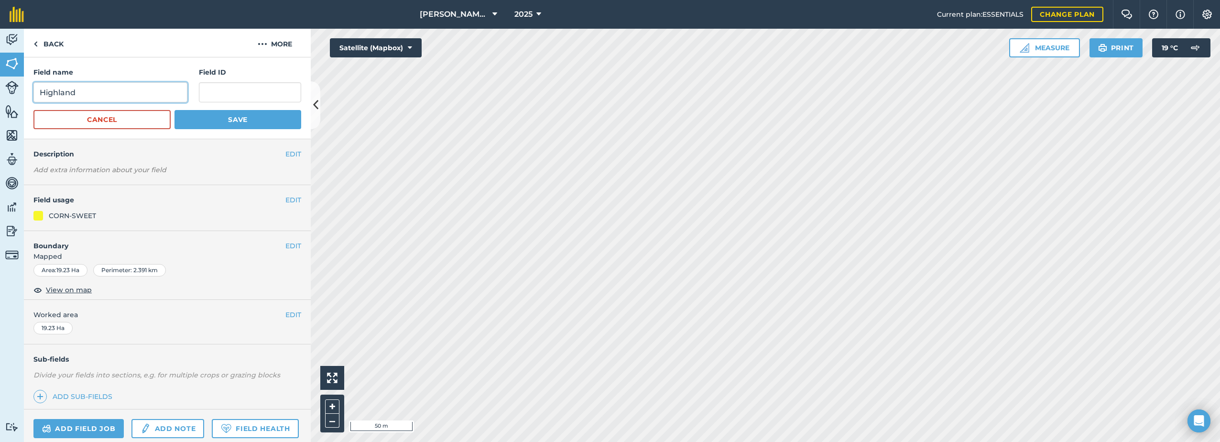
drag, startPoint x: 93, startPoint y: 100, endPoint x: 23, endPoint y: 103, distance: 70.3
click at [23, 103] on div "Activity Fields Livestock Features Maps Team Vehicles Data Reporting Billing Tu…" at bounding box center [610, 235] width 1220 height 413
click at [263, 40] on img at bounding box center [263, 43] width 10 height 11
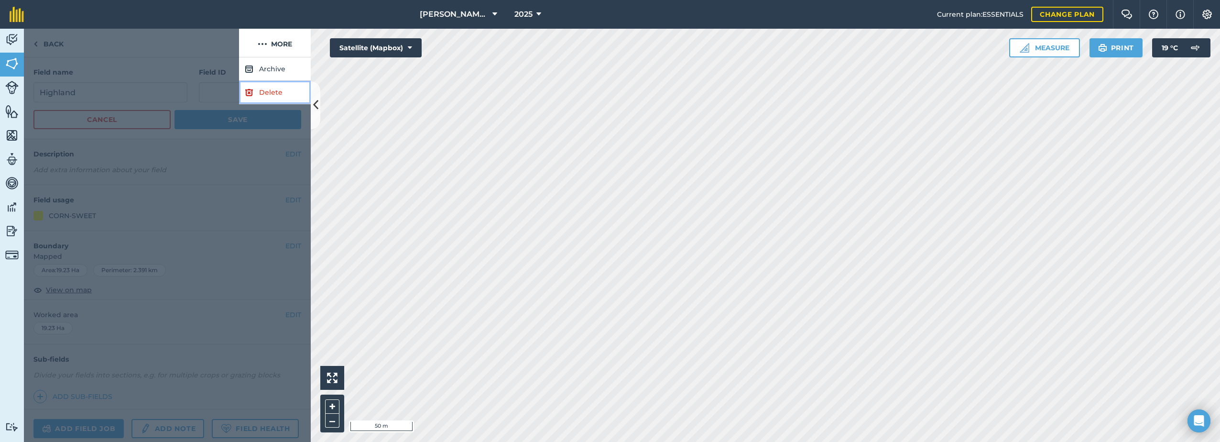
click at [251, 96] on img at bounding box center [249, 92] width 9 height 11
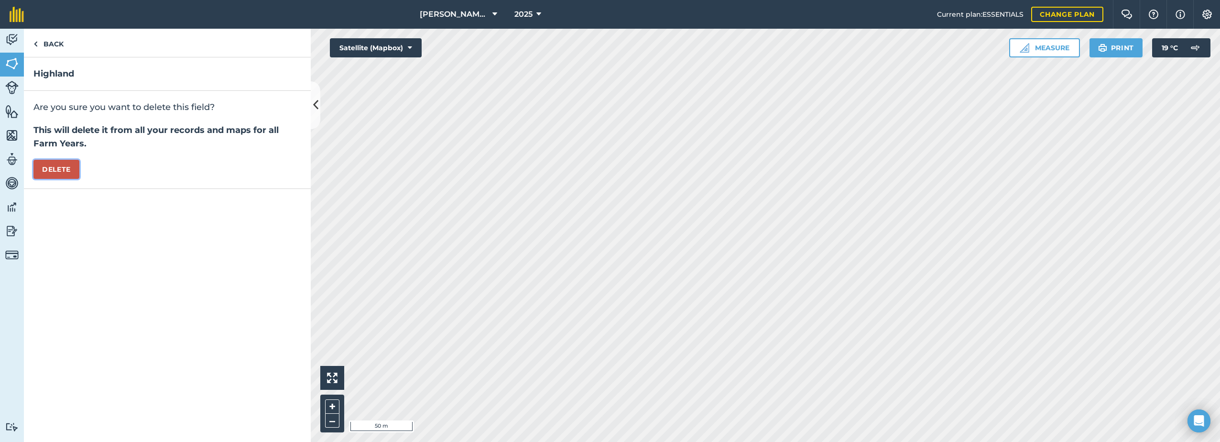
click at [64, 170] on button "Delete" at bounding box center [56, 169] width 46 height 19
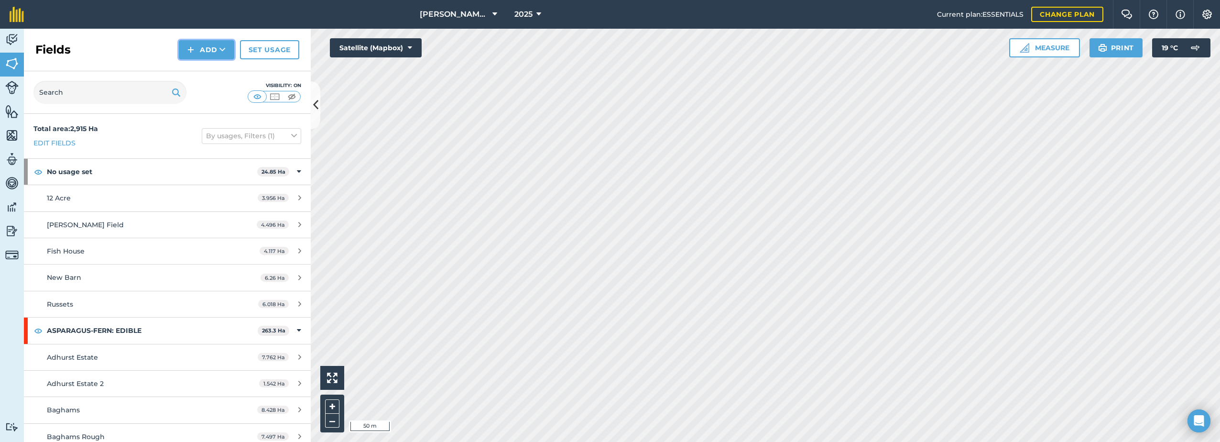
click at [198, 49] on button "Add" at bounding box center [206, 49] width 55 height 19
click at [207, 70] on link "Draw" at bounding box center [206, 71] width 53 height 21
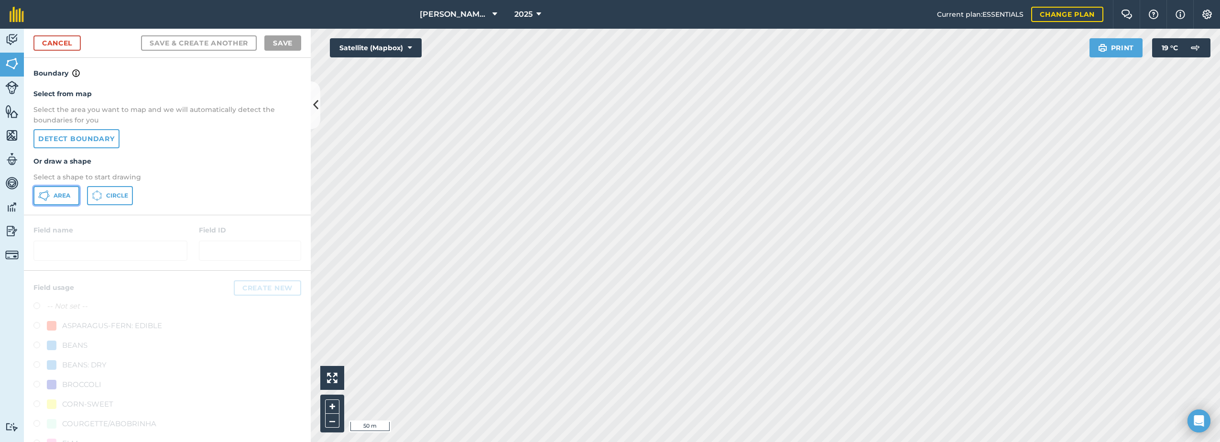
click at [37, 196] on button "Area" at bounding box center [56, 195] width 46 height 19
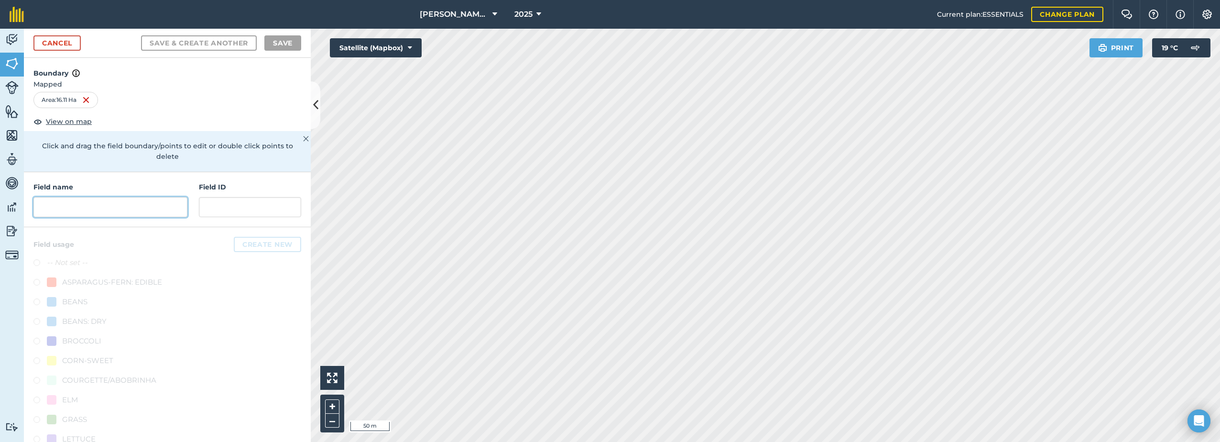
paste input "Highland"
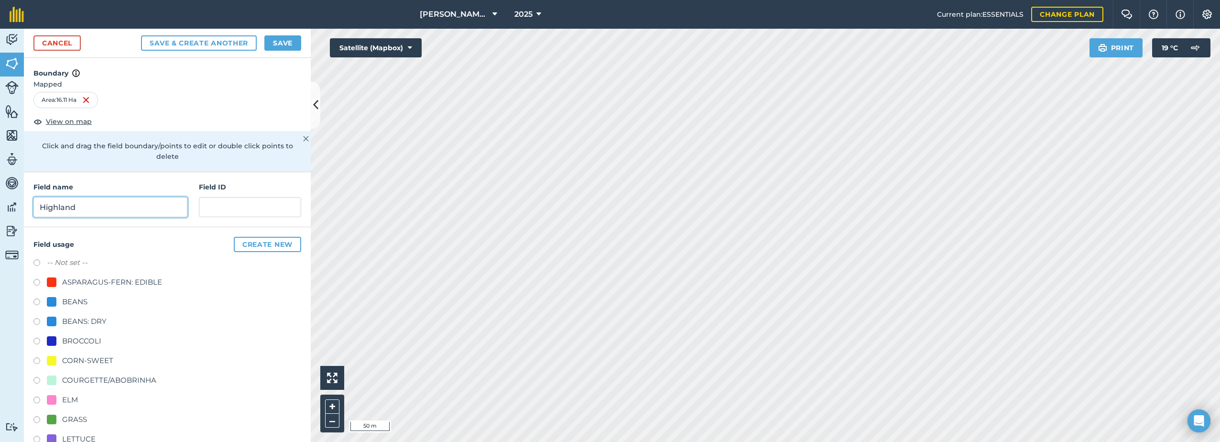
type input "Highland"
click at [55, 360] on div at bounding box center [52, 361] width 10 height 10
radio input "true"
click at [287, 44] on button "Save" at bounding box center [282, 42] width 37 height 15
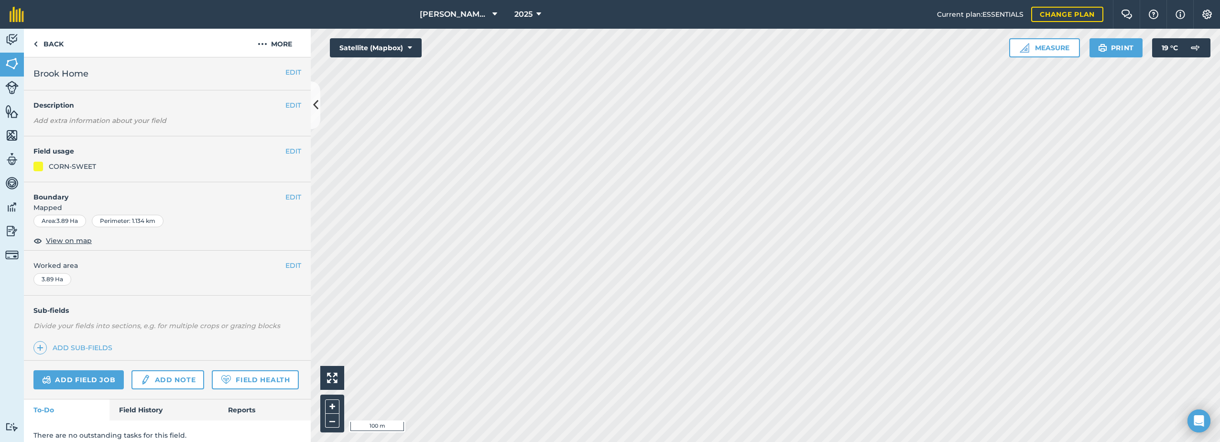
drag, startPoint x: 91, startPoint y: 75, endPoint x: 33, endPoint y: 76, distance: 57.4
click at [33, 76] on h2 "Brook Home" at bounding box center [159, 73] width 252 height 13
copy span "Brook Home"
click at [264, 45] on img at bounding box center [263, 43] width 10 height 11
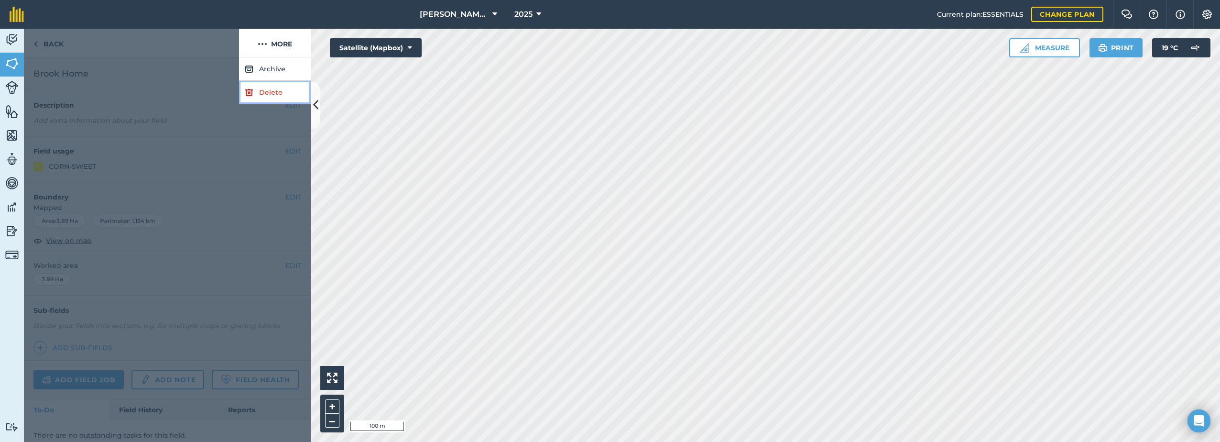
click at [257, 94] on link "Delete" at bounding box center [275, 92] width 72 height 23
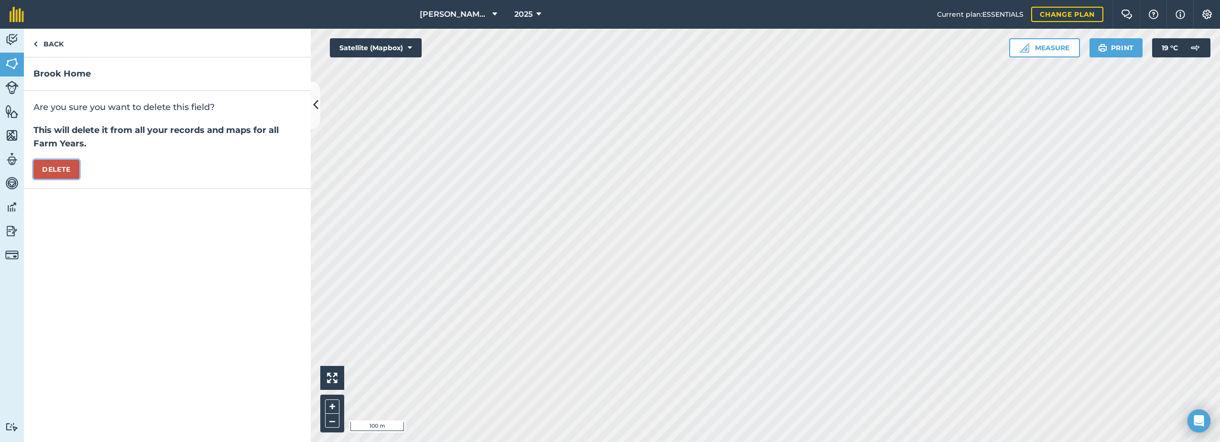
click at [48, 178] on button "Delete" at bounding box center [56, 169] width 46 height 19
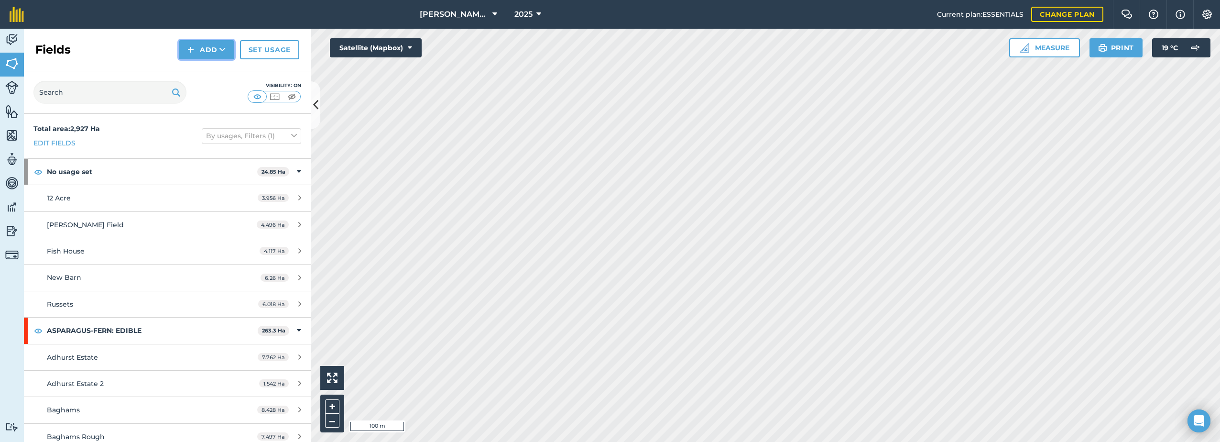
click at [207, 46] on button "Add" at bounding box center [206, 49] width 55 height 19
click at [211, 70] on link "Draw" at bounding box center [206, 71] width 53 height 21
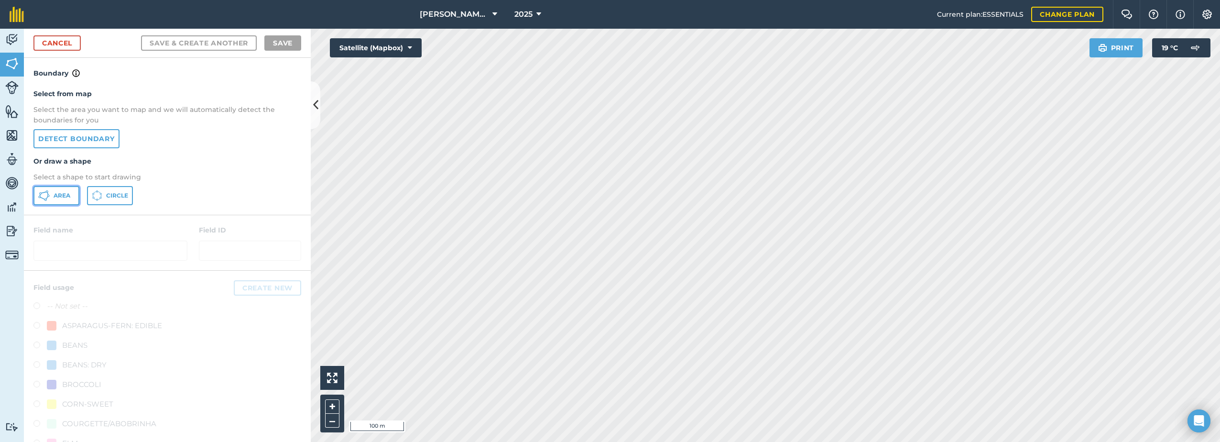
drag, startPoint x: 50, startPoint y: 197, endPoint x: 76, endPoint y: 191, distance: 26.6
click at [51, 196] on button "Area" at bounding box center [56, 195] width 46 height 19
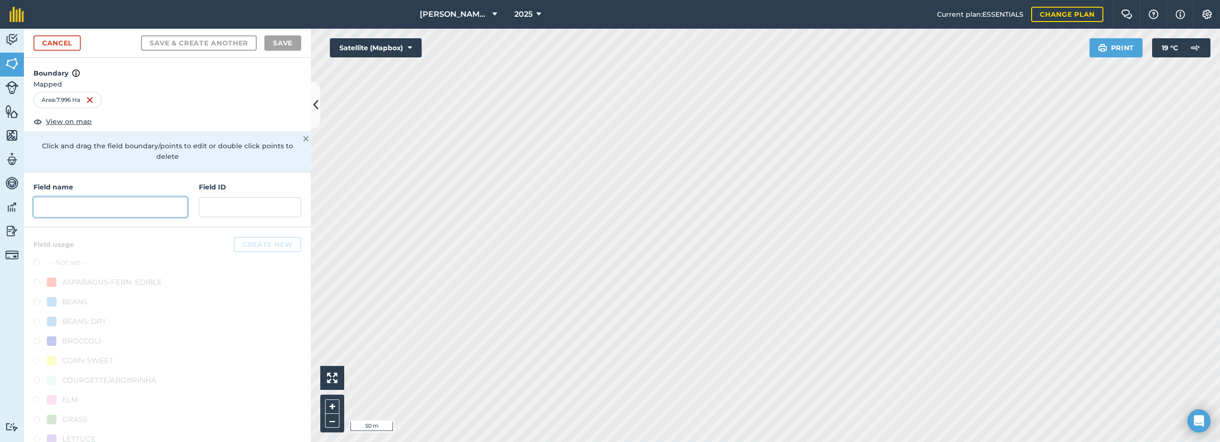
paste input "Brook Home"
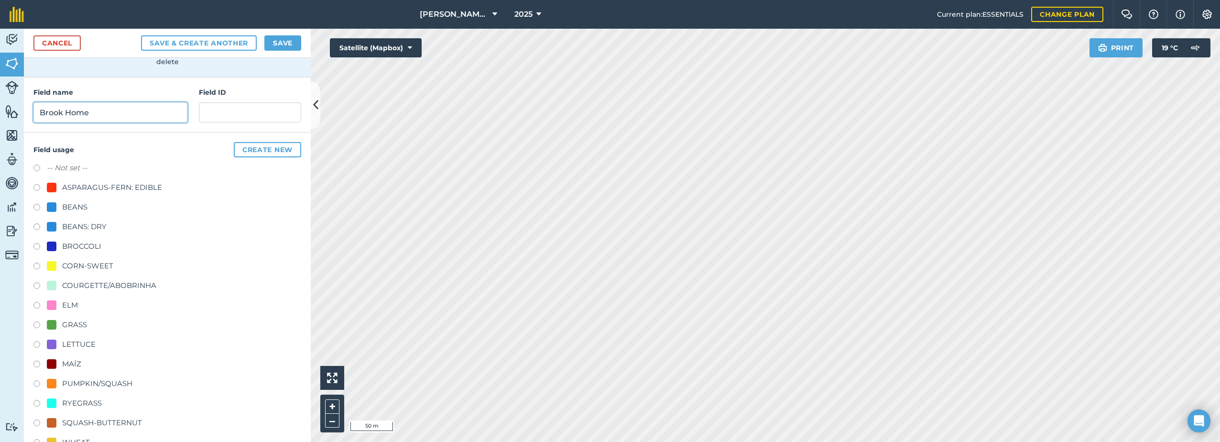
scroll to position [96, 0]
type input "Brook Home"
click at [68, 304] on div "ELM" at bounding box center [70, 303] width 16 height 11
radio input "true"
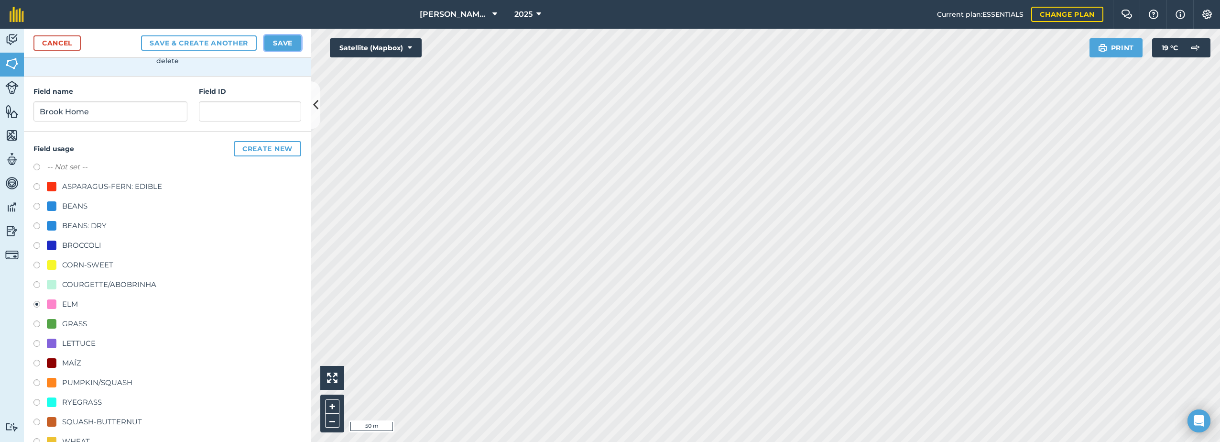
click at [283, 42] on button "Save" at bounding box center [282, 42] width 37 height 15
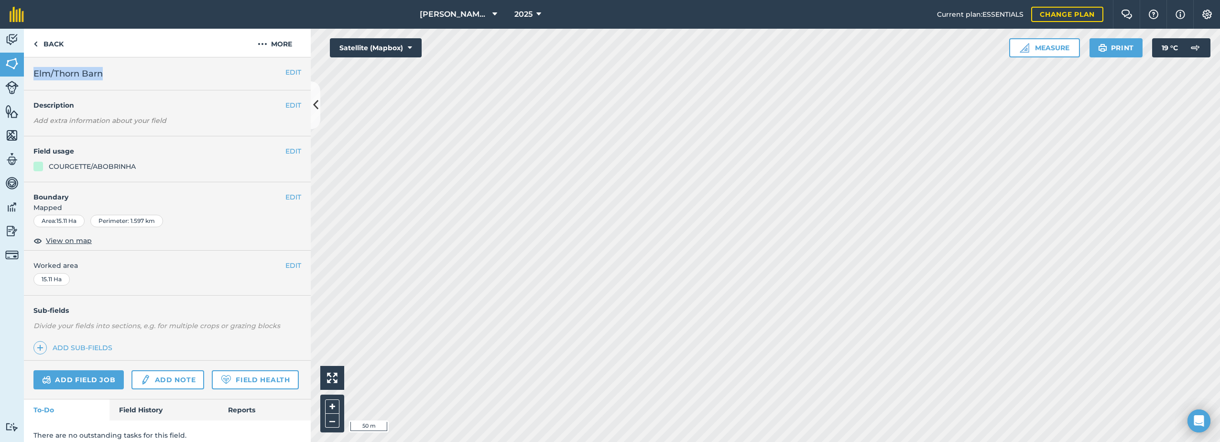
drag, startPoint x: 106, startPoint y: 71, endPoint x: 29, endPoint y: 75, distance: 77.5
click at [29, 75] on div "EDIT Elm/Thorn Barn" at bounding box center [167, 73] width 287 height 33
copy span "Elm/Thorn Barn"
click at [274, 44] on button "More" at bounding box center [275, 43] width 72 height 28
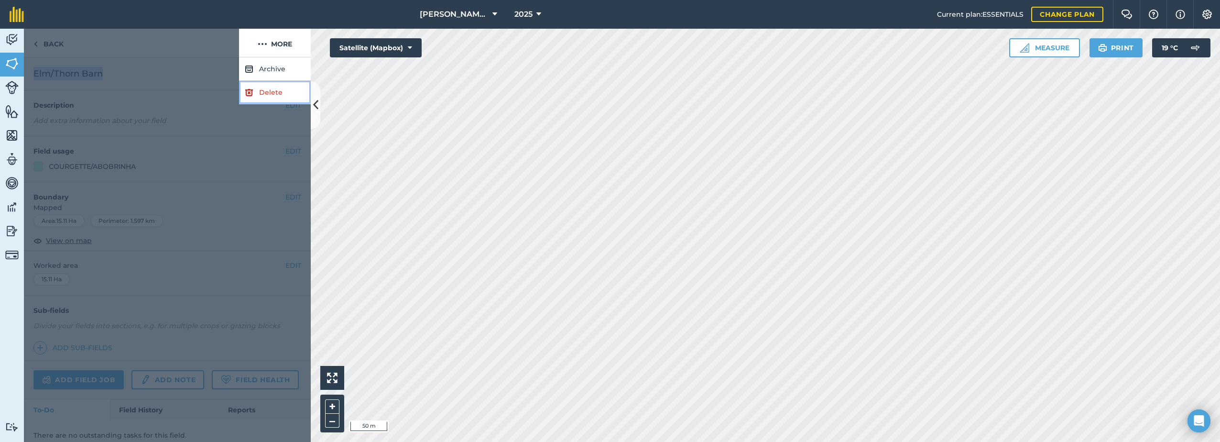
click at [274, 93] on link "Delete" at bounding box center [275, 92] width 72 height 23
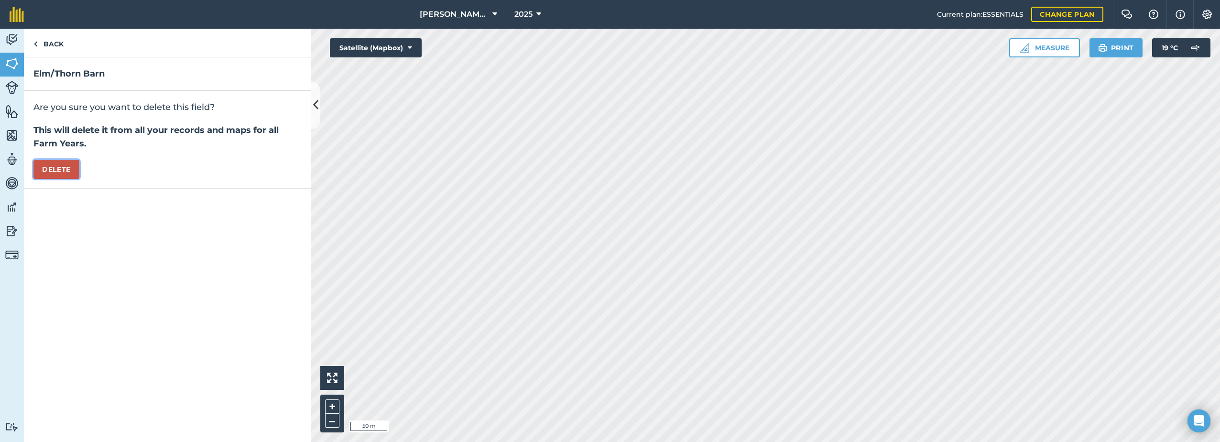
click at [42, 168] on button "Delete" at bounding box center [56, 169] width 46 height 19
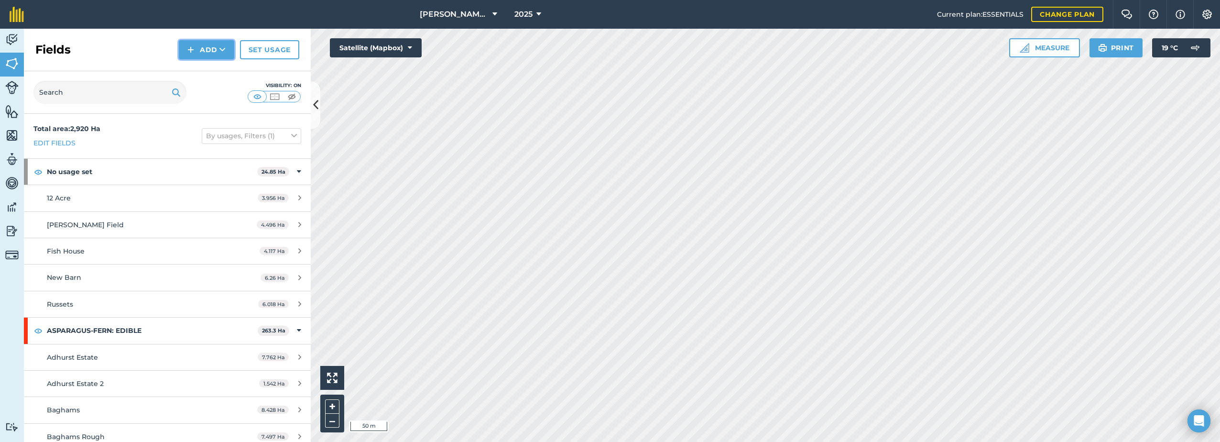
click at [205, 53] on button "Add" at bounding box center [206, 49] width 55 height 19
click at [202, 72] on link "Draw" at bounding box center [206, 71] width 53 height 21
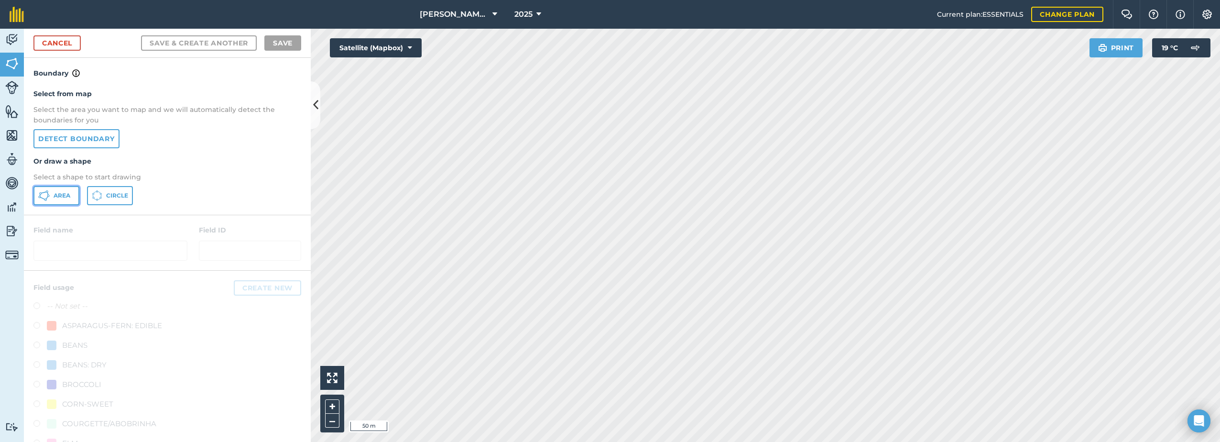
click at [51, 200] on button "Area" at bounding box center [56, 195] width 46 height 19
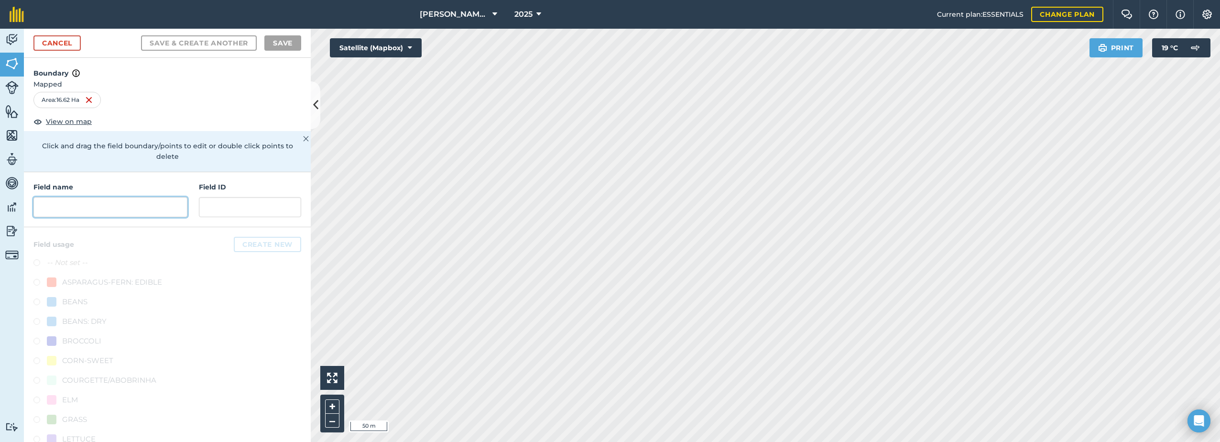
click at [74, 208] on input "text" at bounding box center [110, 207] width 154 height 20
paste input "Elm/Thorn Barn"
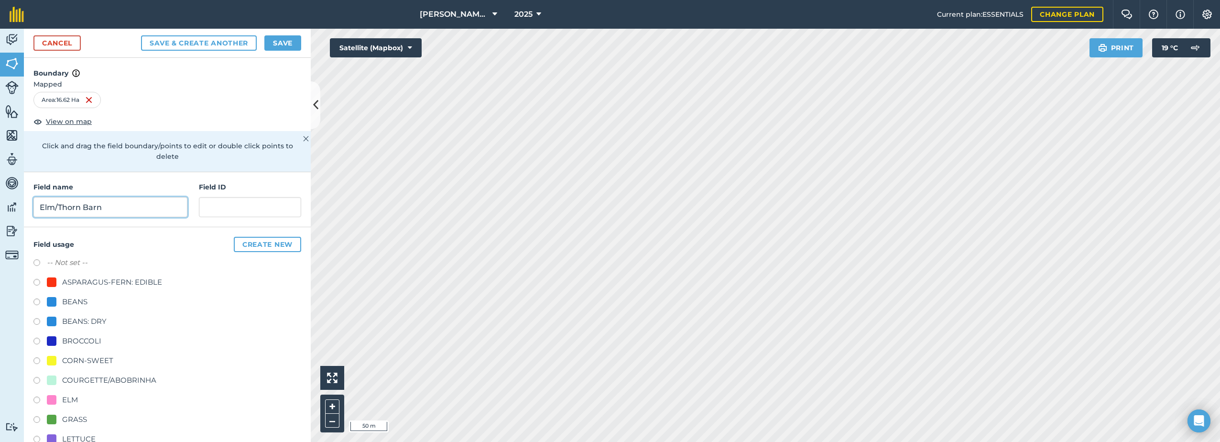
type input "Elm/Thorn Barn"
click at [76, 379] on div "COURGETTE/ABOBRINHA" at bounding box center [109, 379] width 94 height 11
radio input "true"
click at [280, 44] on button "Save" at bounding box center [282, 42] width 37 height 15
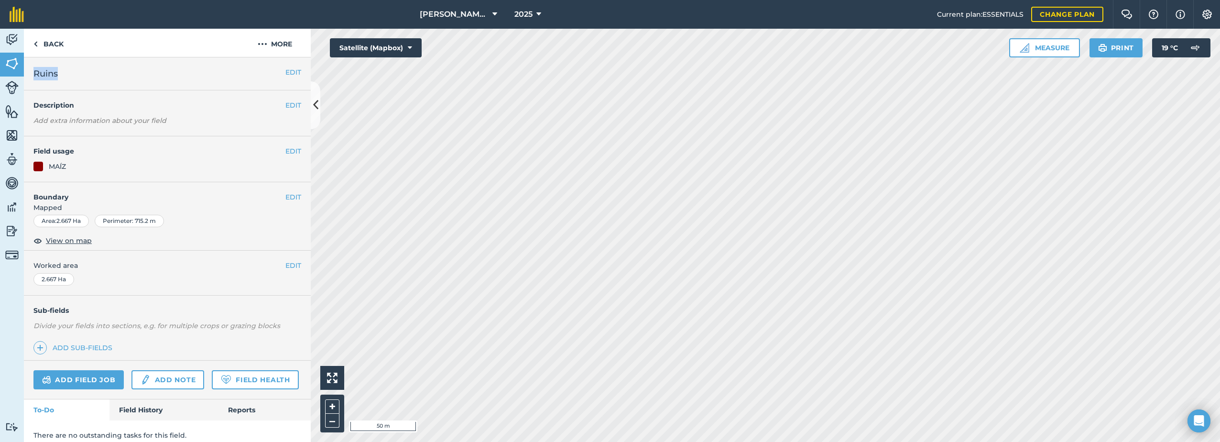
drag, startPoint x: 60, startPoint y: 71, endPoint x: 31, endPoint y: 76, distance: 29.1
click at [31, 76] on div "EDIT Ruins" at bounding box center [167, 73] width 287 height 33
copy span "Ruins"
click at [268, 42] on button "More" at bounding box center [275, 43] width 72 height 28
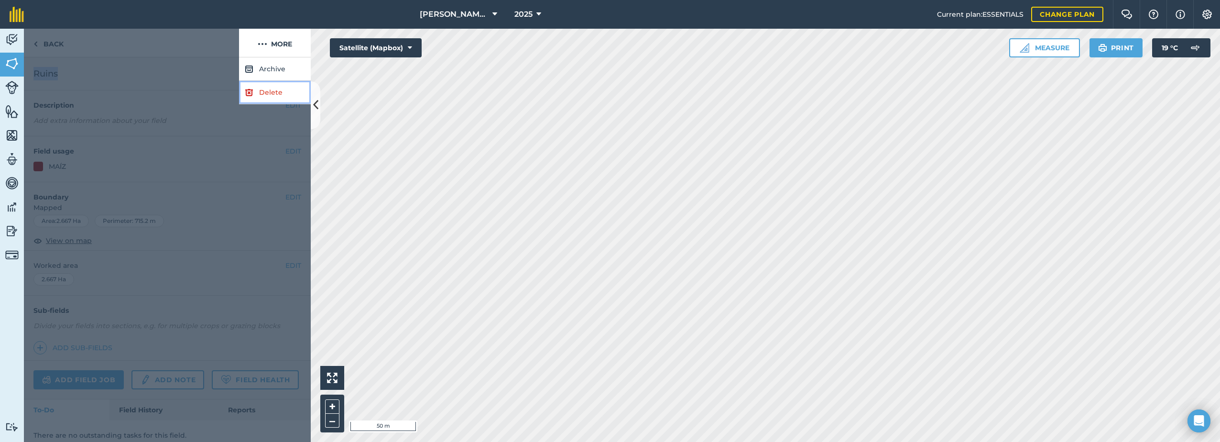
click at [261, 94] on link "Delete" at bounding box center [275, 92] width 72 height 23
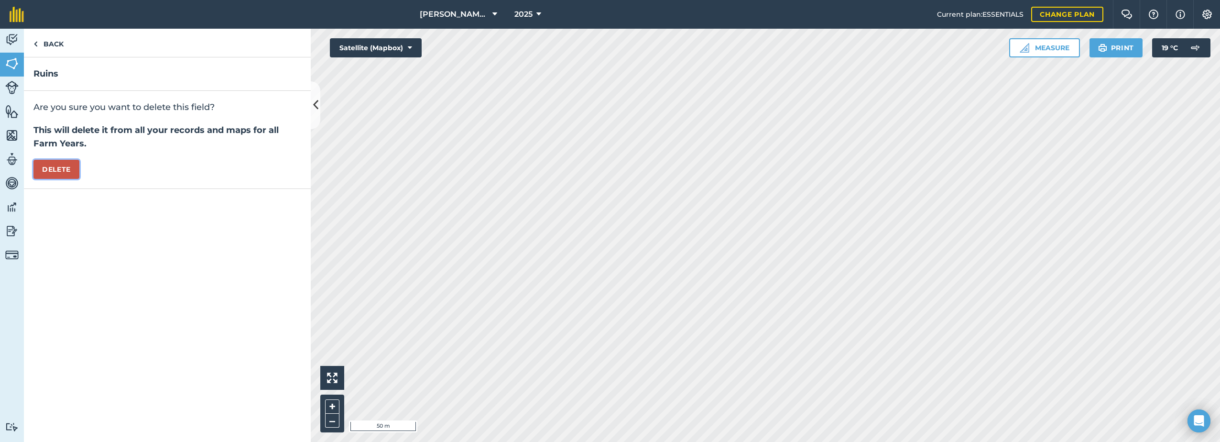
click at [55, 170] on button "Delete" at bounding box center [56, 169] width 46 height 19
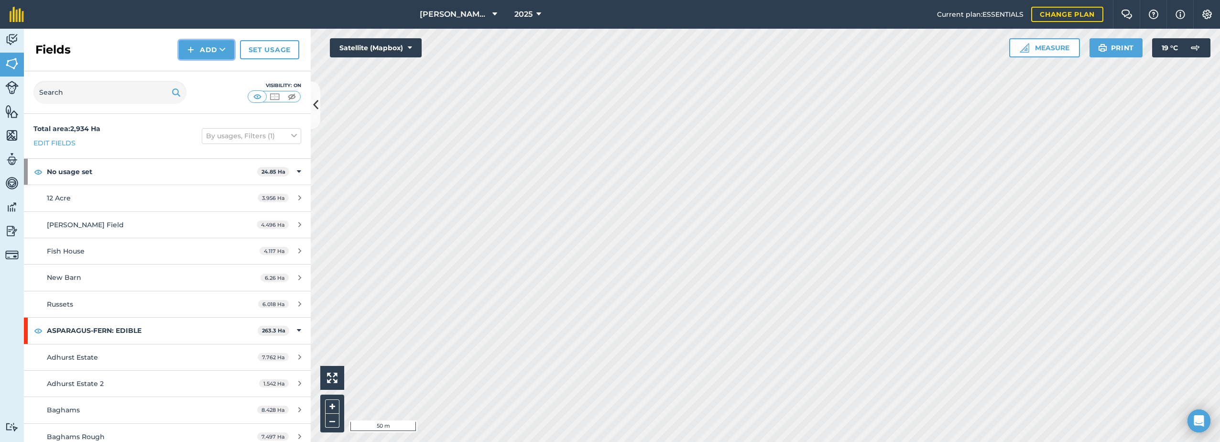
click at [207, 51] on button "Add" at bounding box center [206, 49] width 55 height 19
click at [205, 75] on link "Draw" at bounding box center [206, 71] width 53 height 21
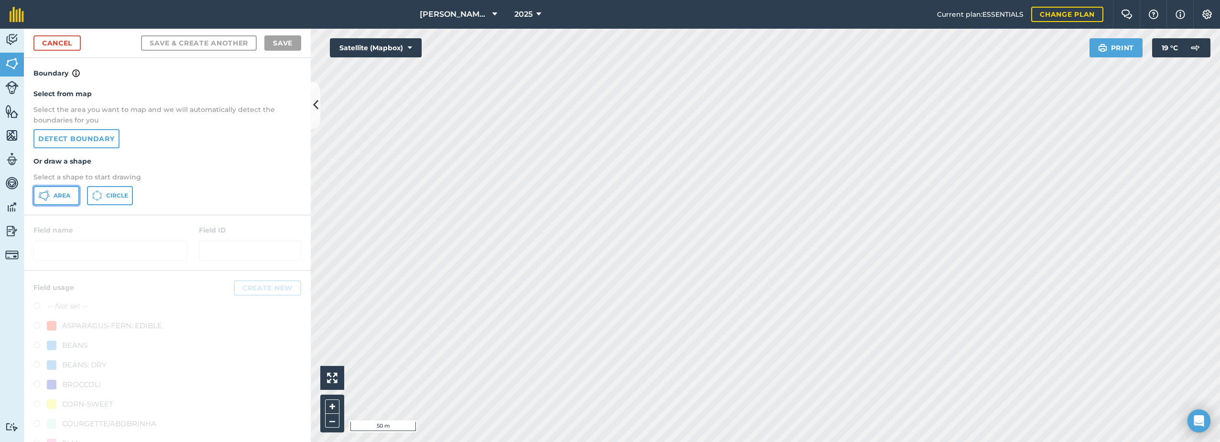
drag, startPoint x: 67, startPoint y: 198, endPoint x: 74, endPoint y: 196, distance: 7.4
click at [67, 198] on span "Area" at bounding box center [62, 196] width 17 height 8
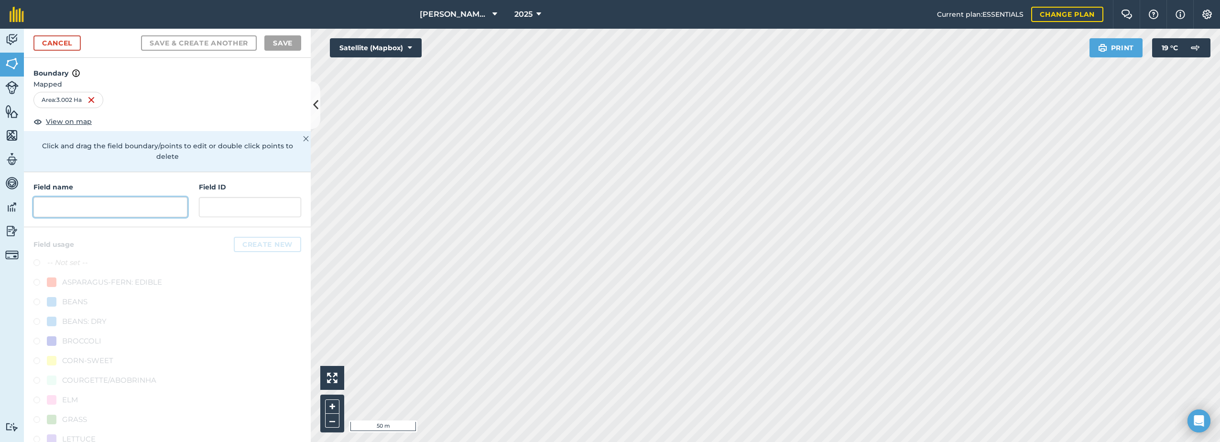
click at [98, 211] on input "text" at bounding box center [110, 207] width 154 height 20
paste input "Ruins"
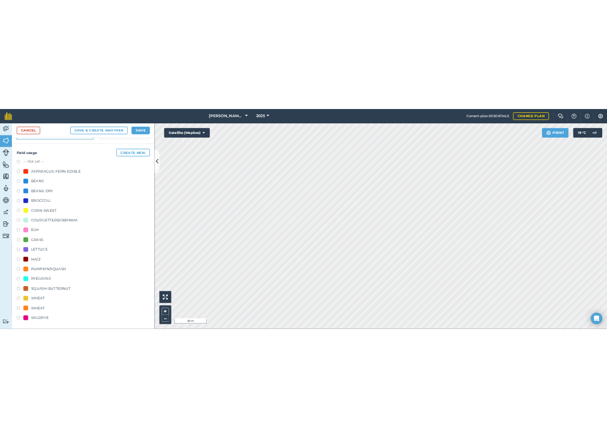
scroll to position [158, 0]
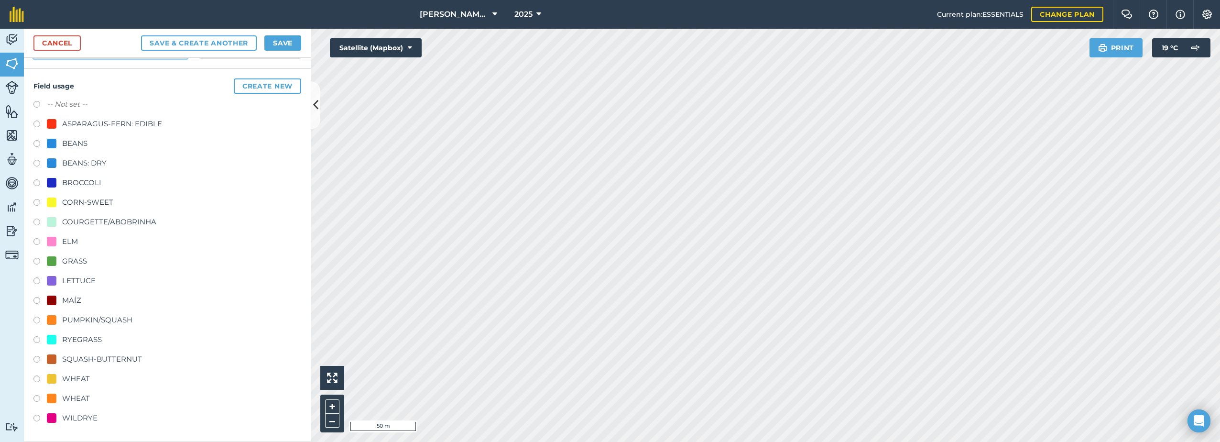
type input "Ruins"
click at [75, 299] on div "MAÍZ" at bounding box center [71, 299] width 19 height 11
radio input "true"
click at [292, 38] on button "Save" at bounding box center [282, 42] width 37 height 15
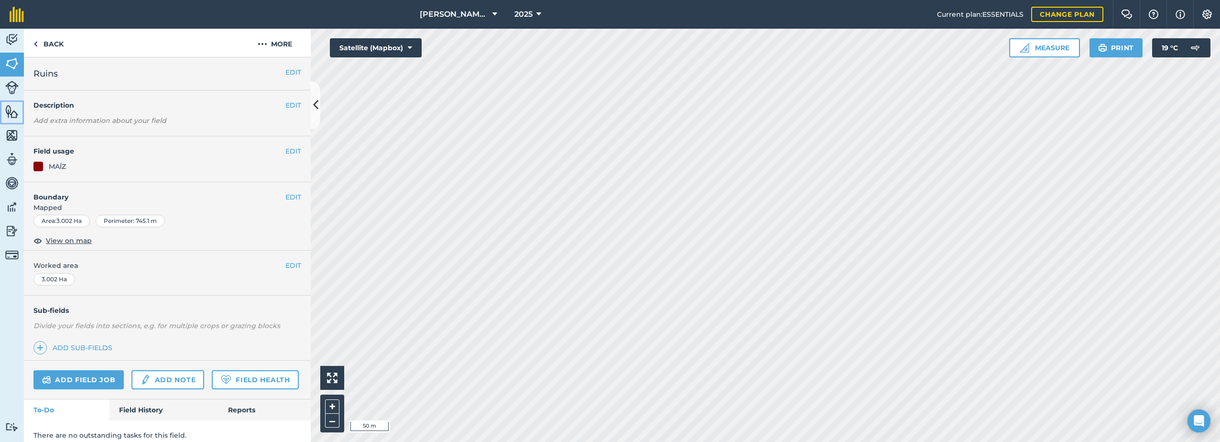
click at [11, 118] on img at bounding box center [11, 111] width 13 height 14
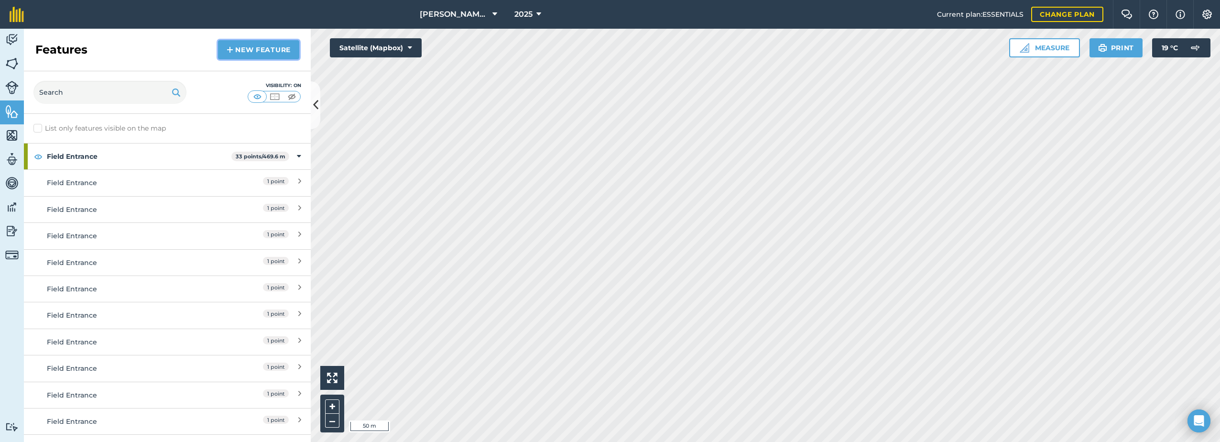
click at [245, 49] on link "New feature" at bounding box center [258, 49] width 81 height 19
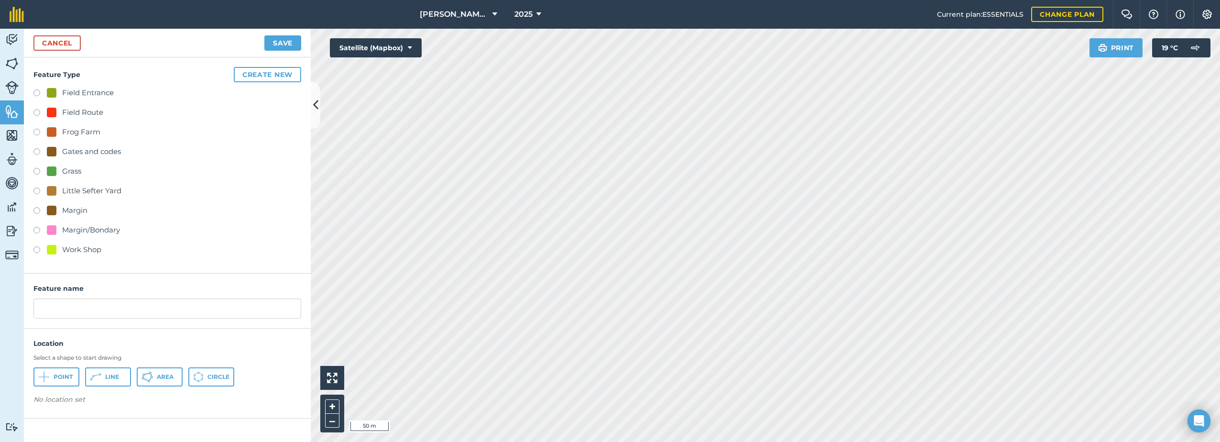
click at [70, 91] on div "Field Entrance" at bounding box center [88, 92] width 52 height 11
radio input "true"
type input "Field Entrance 2"
click at [52, 377] on button "Point" at bounding box center [56, 376] width 46 height 19
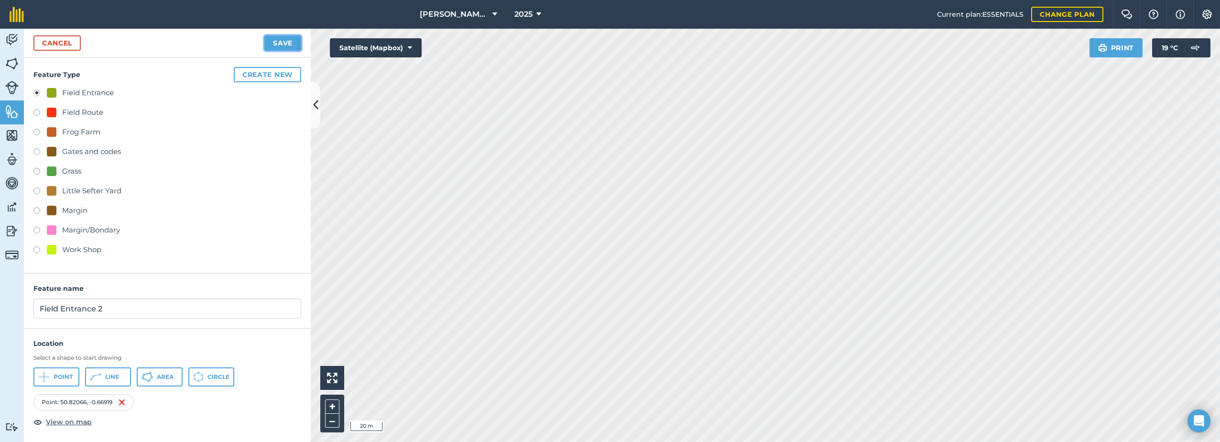
click at [273, 41] on button "Save" at bounding box center [282, 42] width 37 height 15
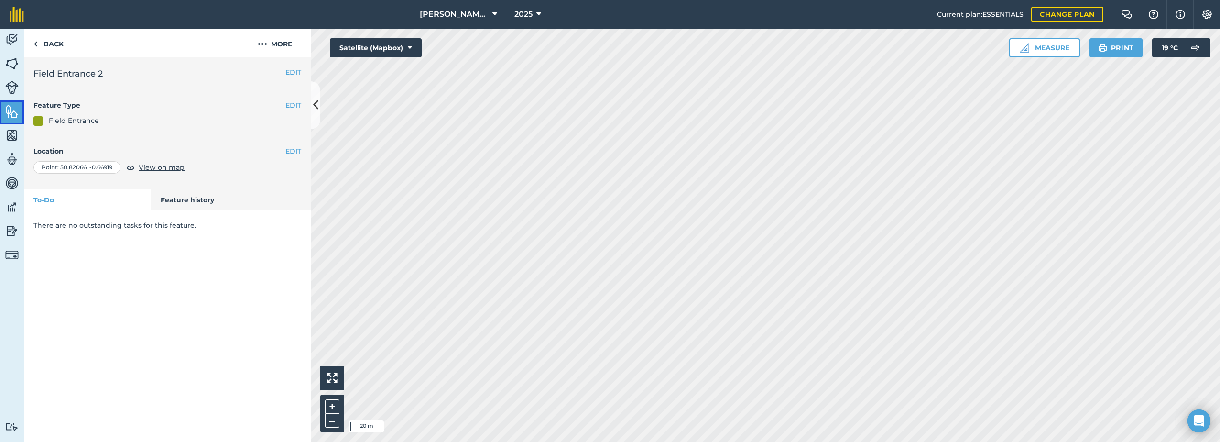
click at [13, 109] on img at bounding box center [11, 111] width 13 height 14
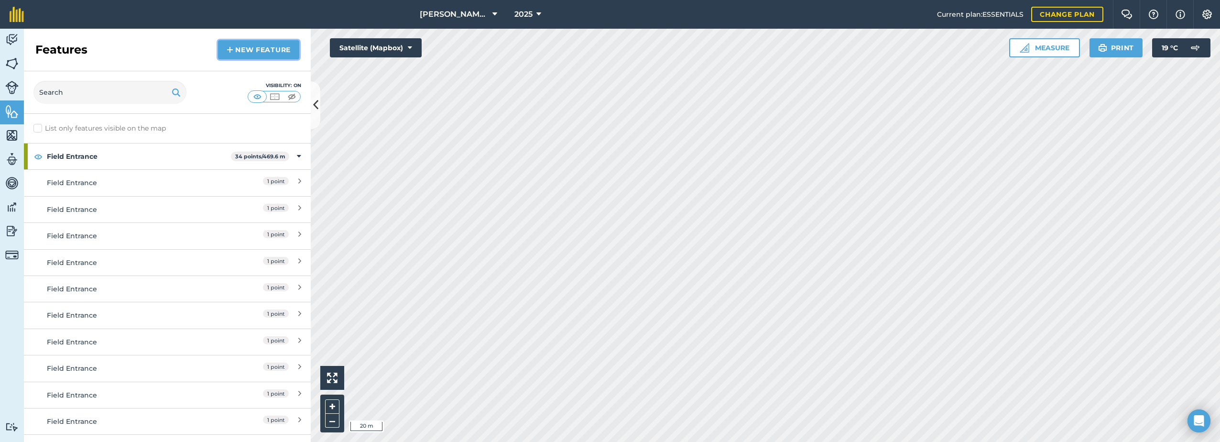
click at [253, 49] on link "New feature" at bounding box center [258, 49] width 81 height 19
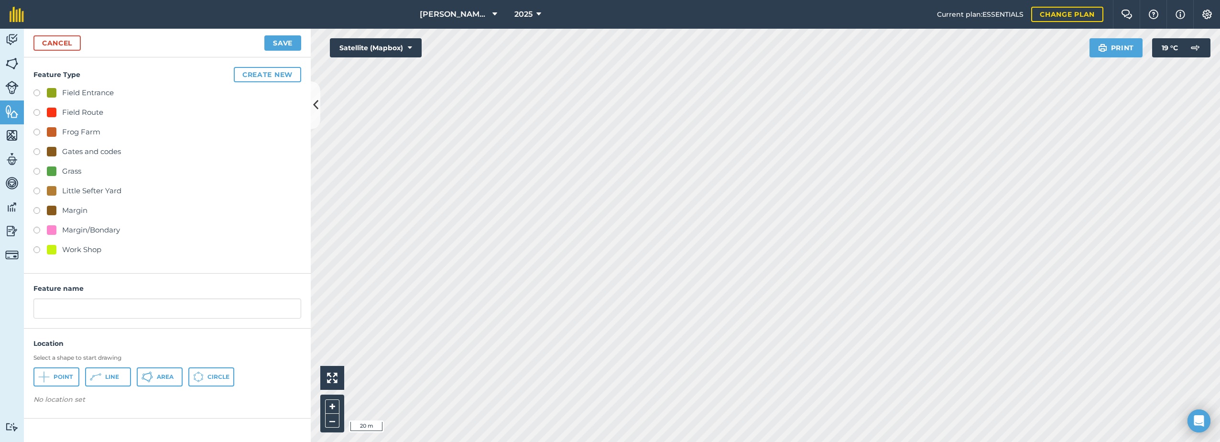
click at [72, 110] on div "Field Route" at bounding box center [82, 112] width 41 height 11
radio input "true"
click at [97, 312] on input "Field Route 3" at bounding box center [167, 308] width 268 height 20
type input "Field Route"
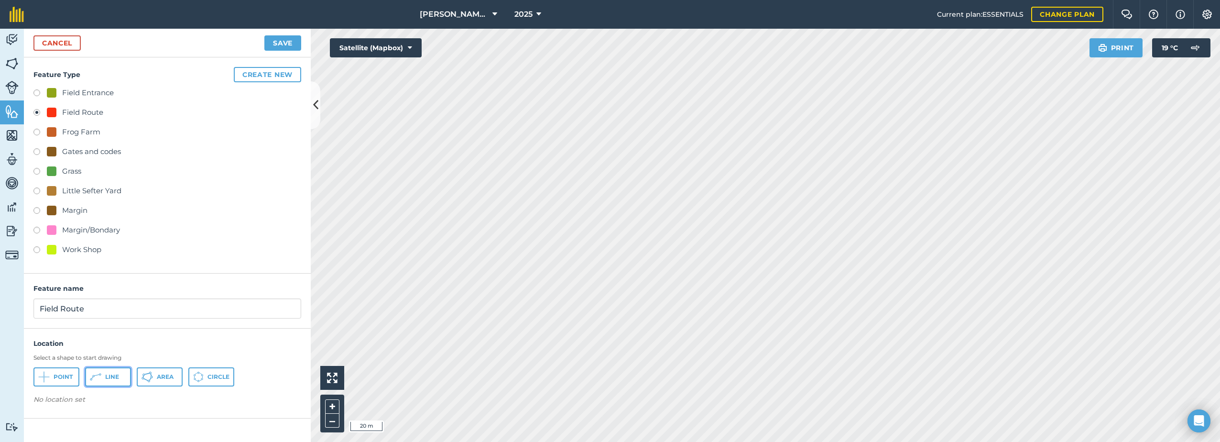
click at [103, 378] on button "Line" at bounding box center [108, 376] width 46 height 19
click at [287, 39] on button "Save" at bounding box center [282, 42] width 37 height 15
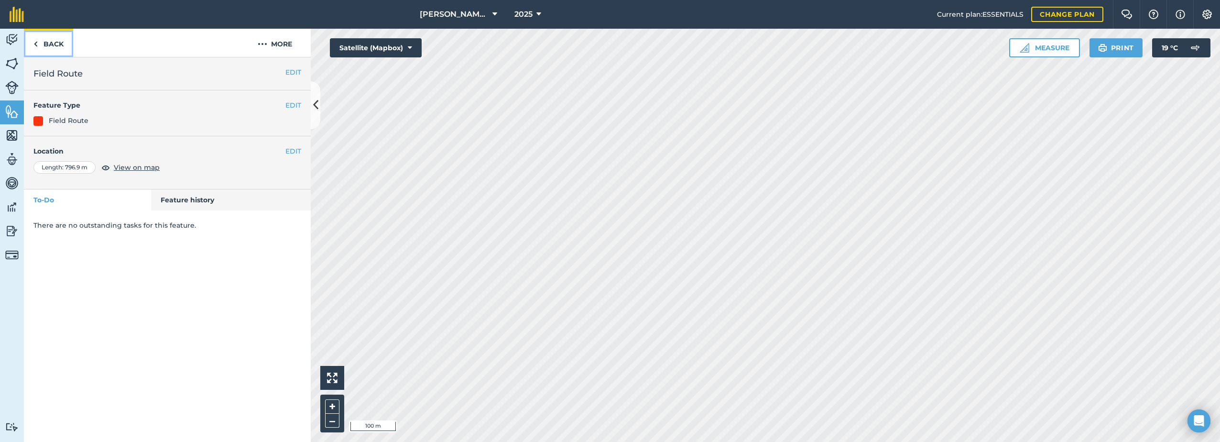
click at [37, 39] on img at bounding box center [35, 43] width 4 height 11
click at [290, 68] on button "EDIT" at bounding box center [293, 72] width 16 height 11
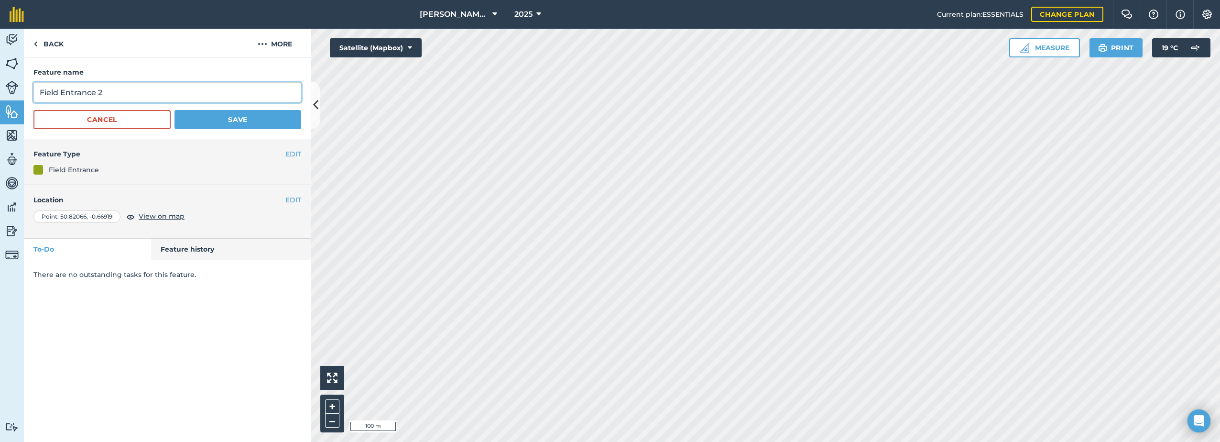
click at [113, 94] on input "Field Entrance 2" at bounding box center [167, 92] width 268 height 20
type input "Field Entrance"
click at [230, 114] on button "Save" at bounding box center [237, 119] width 127 height 19
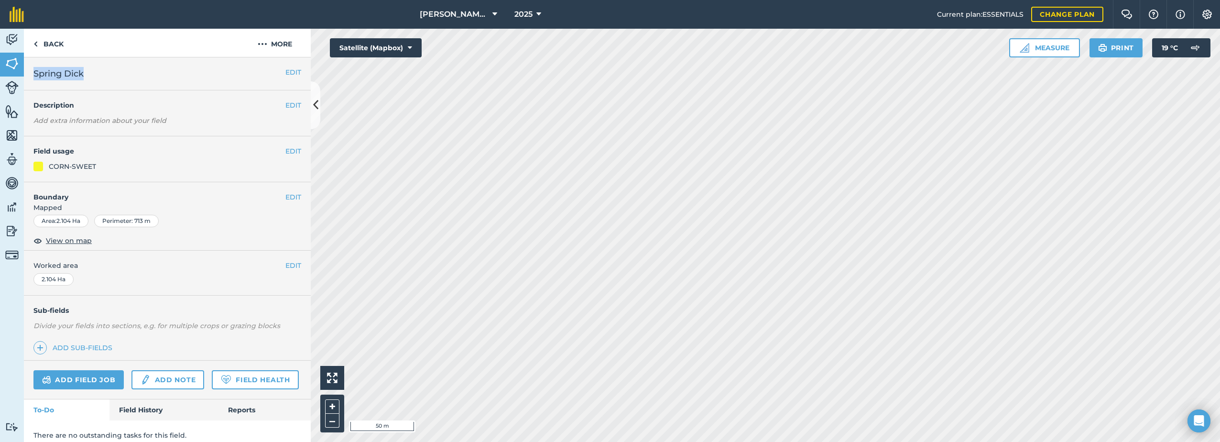
drag, startPoint x: 90, startPoint y: 75, endPoint x: 33, endPoint y: 75, distance: 57.4
click at [33, 75] on div "EDIT Spring Dick" at bounding box center [167, 73] width 287 height 33
copy span "Spring Dick"
click at [276, 45] on button "More" at bounding box center [275, 43] width 72 height 28
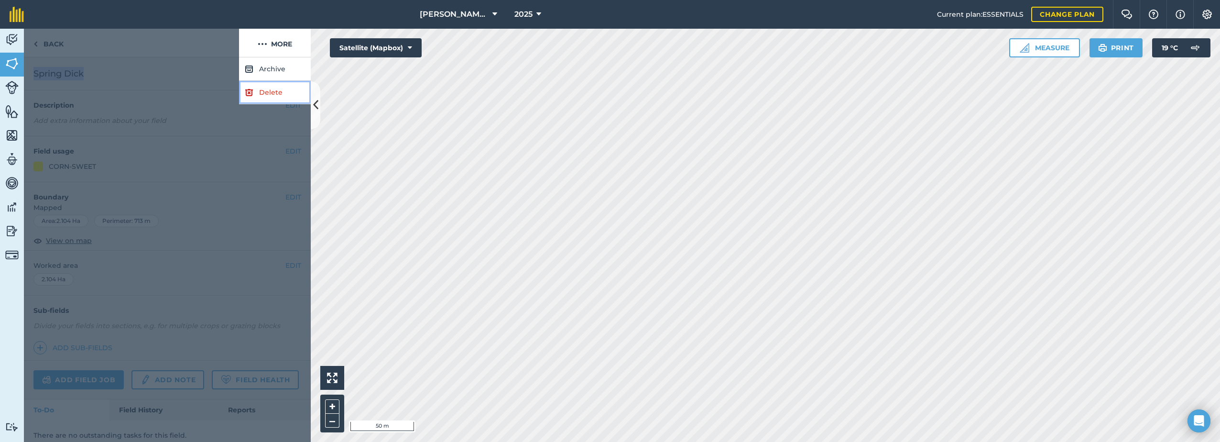
click at [261, 96] on link "Delete" at bounding box center [275, 92] width 72 height 23
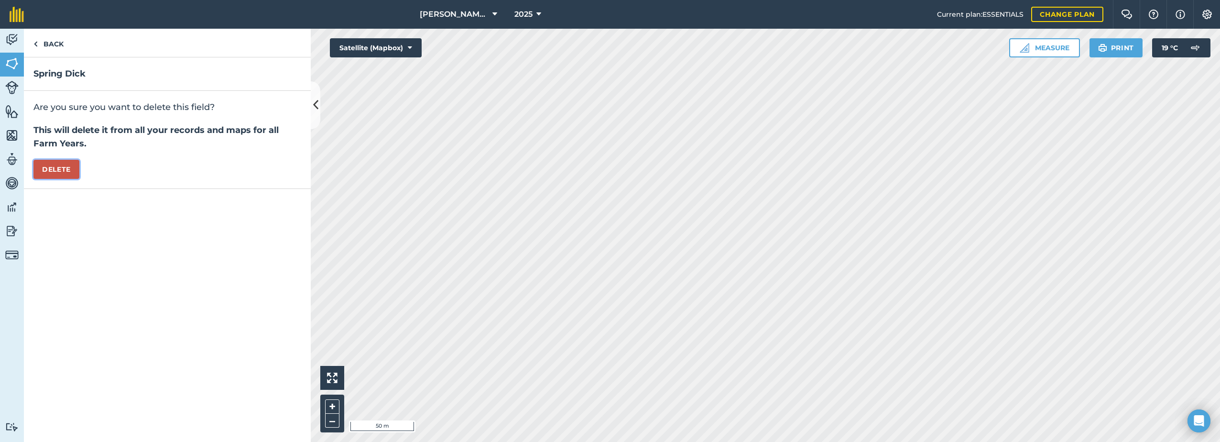
click at [60, 170] on button "Delete" at bounding box center [56, 169] width 46 height 19
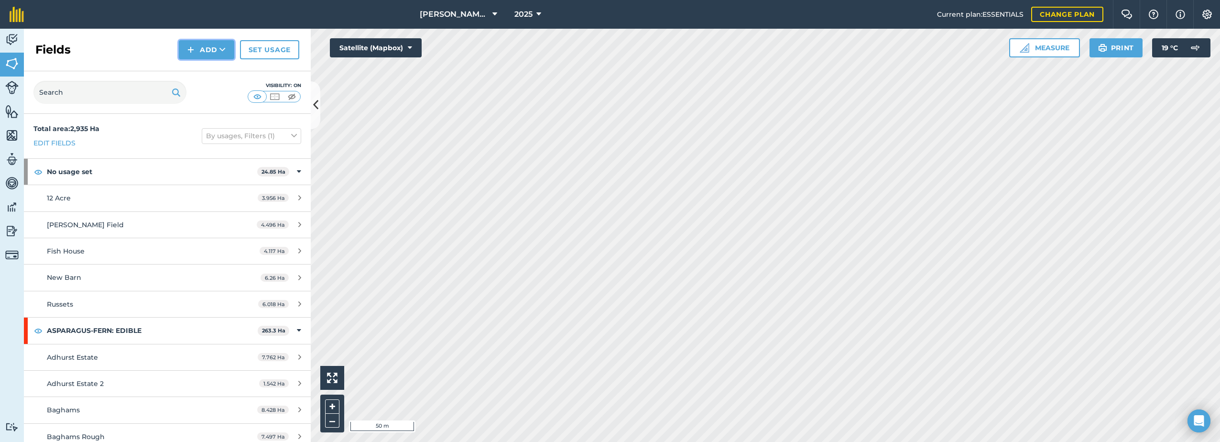
click at [192, 50] on img at bounding box center [190, 49] width 7 height 11
click at [203, 70] on link "Draw" at bounding box center [206, 71] width 53 height 21
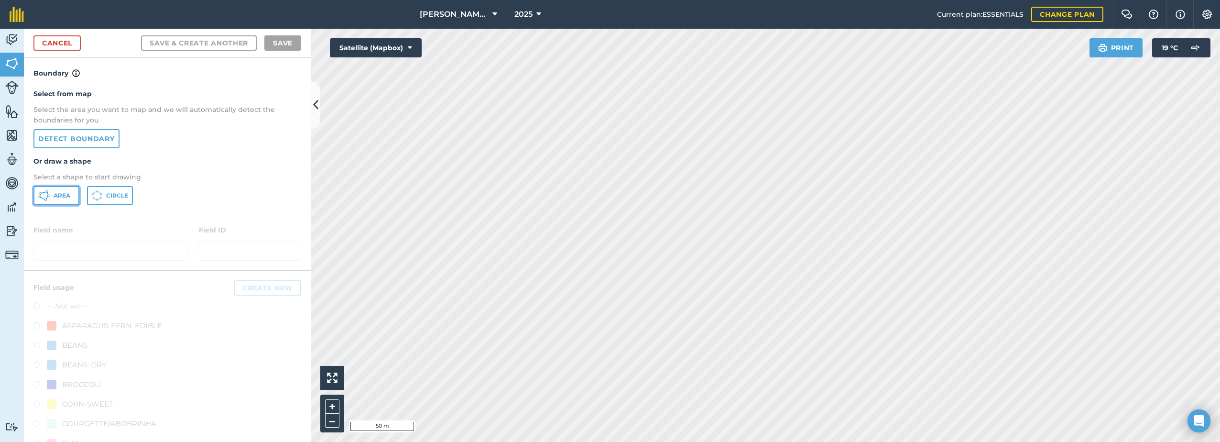
click at [51, 199] on button "Area" at bounding box center [56, 195] width 46 height 19
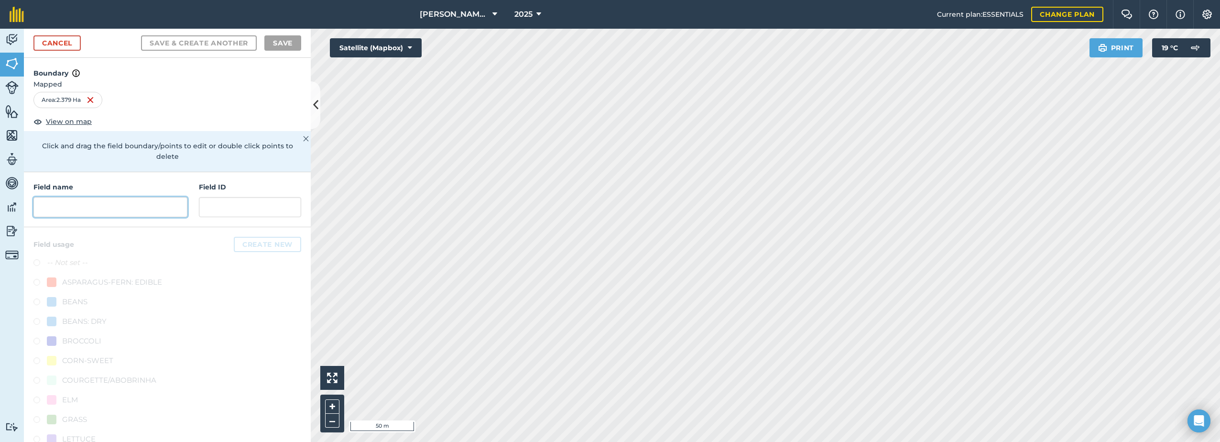
click at [81, 208] on input "text" at bounding box center [110, 207] width 154 height 20
paste input "Spring Dick"
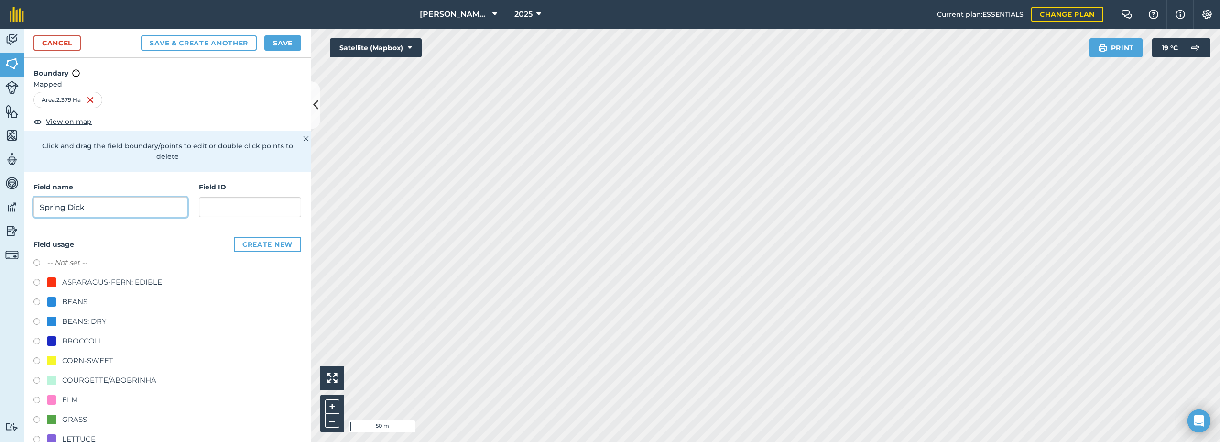
type input "Spring Dick"
click at [90, 357] on div "CORN-SWEET" at bounding box center [87, 360] width 51 height 11
radio input "true"
click at [280, 40] on button "Save" at bounding box center [282, 42] width 37 height 15
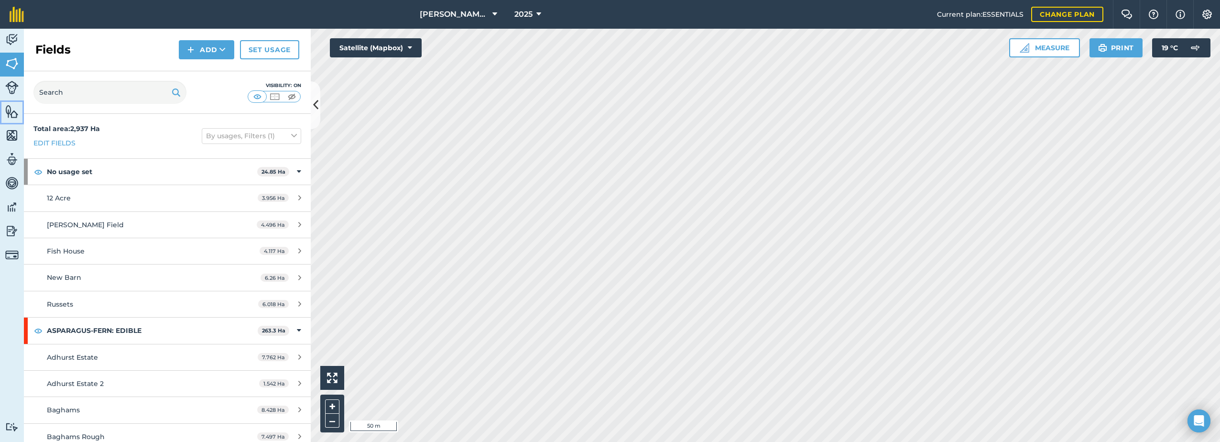
click at [6, 112] on img at bounding box center [11, 111] width 13 height 14
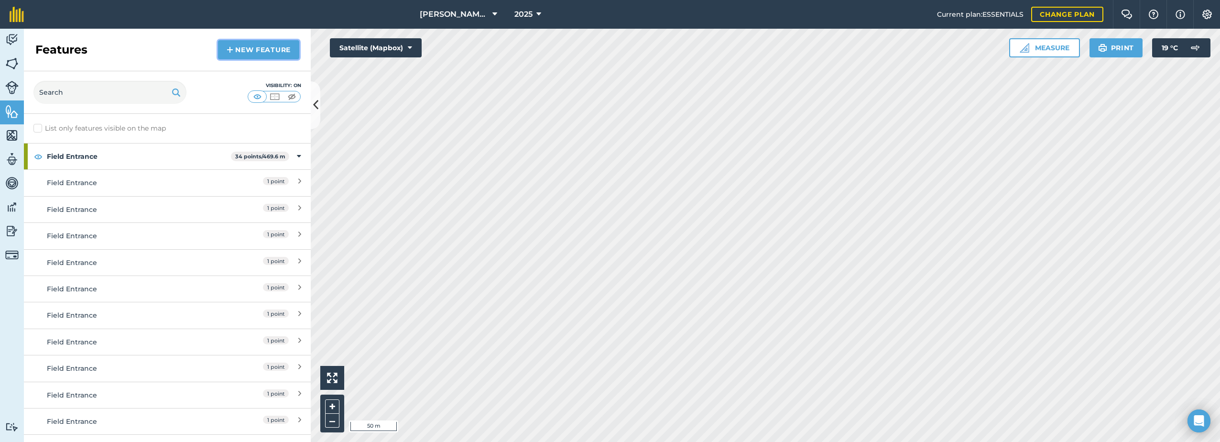
click at [244, 55] on link "New feature" at bounding box center [258, 49] width 81 height 19
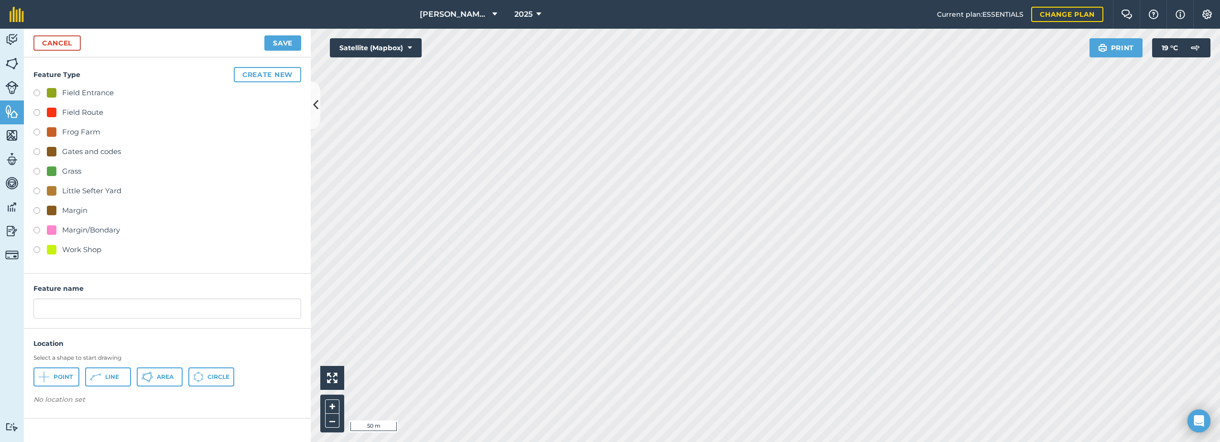
click at [82, 112] on div "Field Route" at bounding box center [82, 112] width 41 height 11
radio input "true"
type input "Field Route 3"
click at [106, 375] on span "Line" at bounding box center [112, 377] width 14 height 8
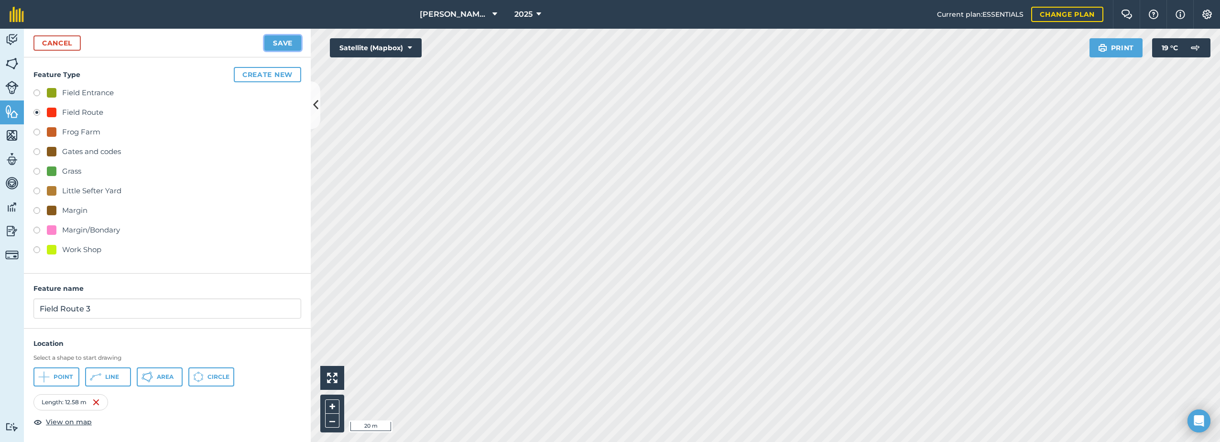
click at [284, 43] on button "Save" at bounding box center [282, 42] width 37 height 15
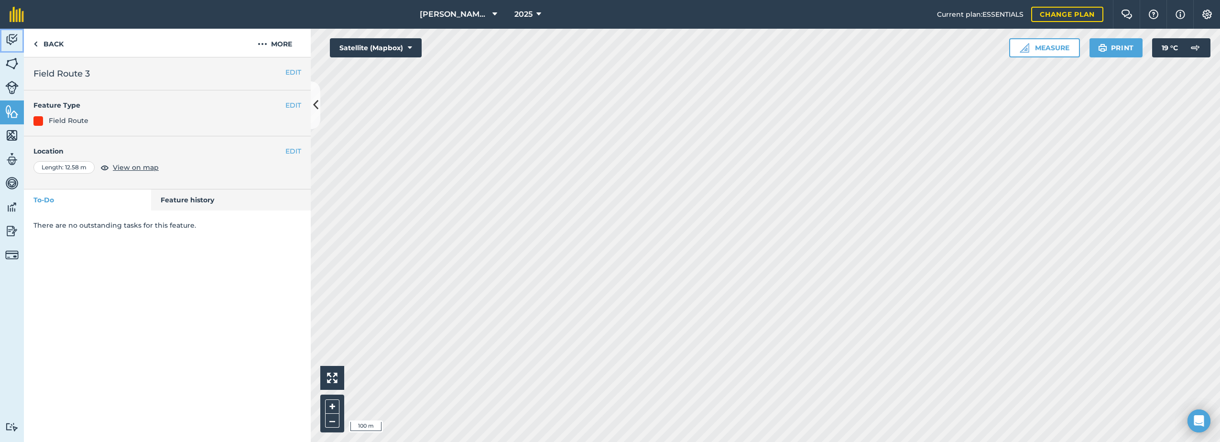
click at [13, 42] on img at bounding box center [11, 40] width 13 height 14
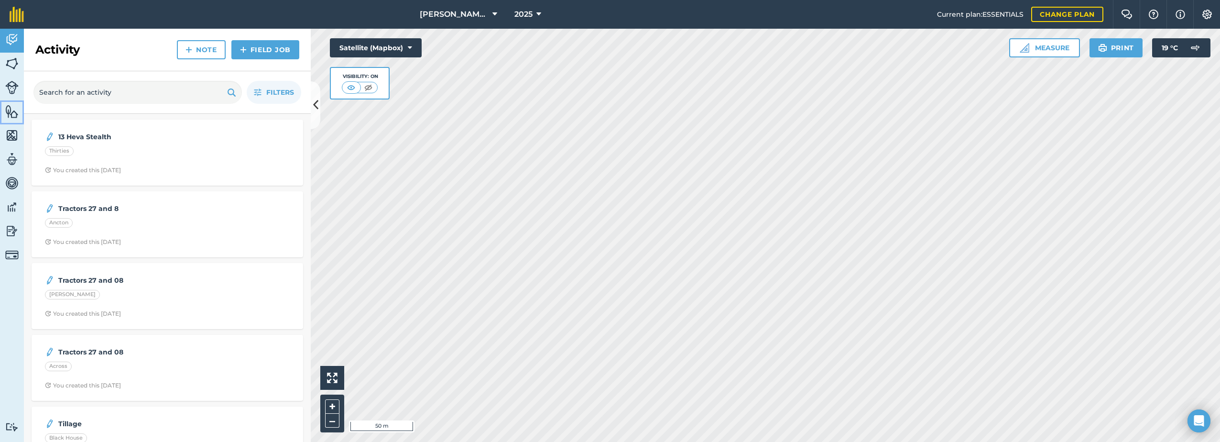
click at [4, 112] on link "Features" at bounding box center [12, 112] width 24 height 24
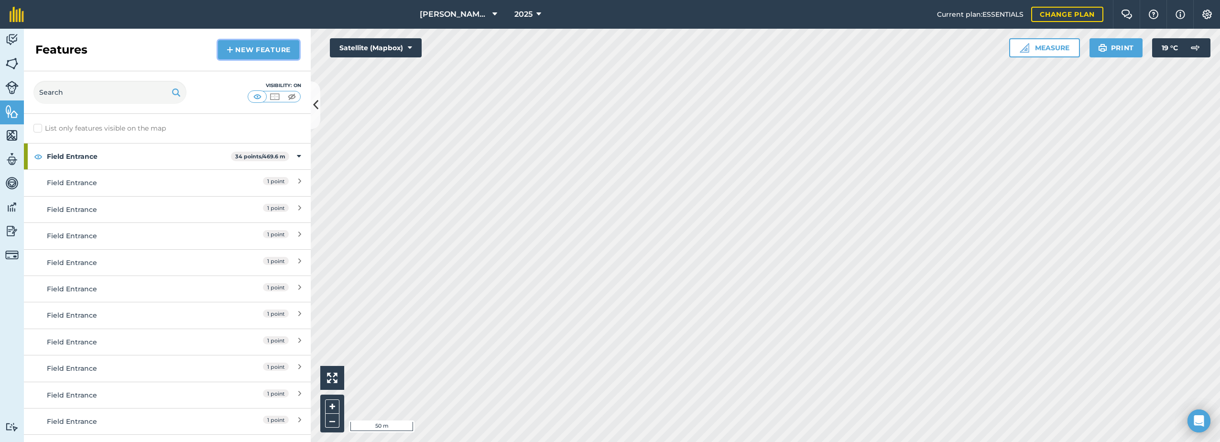
click at [249, 48] on link "New feature" at bounding box center [258, 49] width 81 height 19
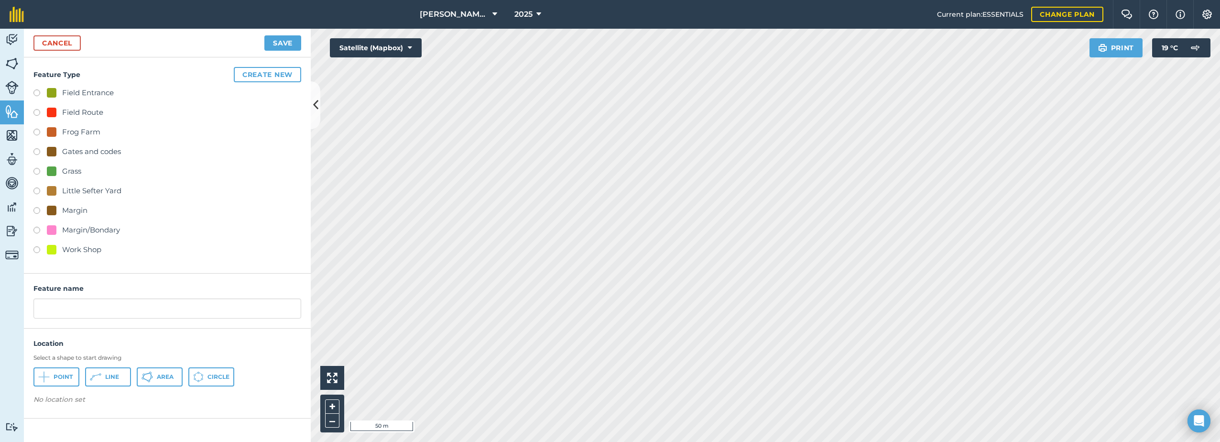
click at [78, 93] on div "Field Entrance" at bounding box center [88, 92] width 52 height 11
radio input "true"
click at [48, 380] on icon at bounding box center [43, 376] width 11 height 11
click at [125, 306] on input "Field Entrance 2" at bounding box center [167, 308] width 268 height 20
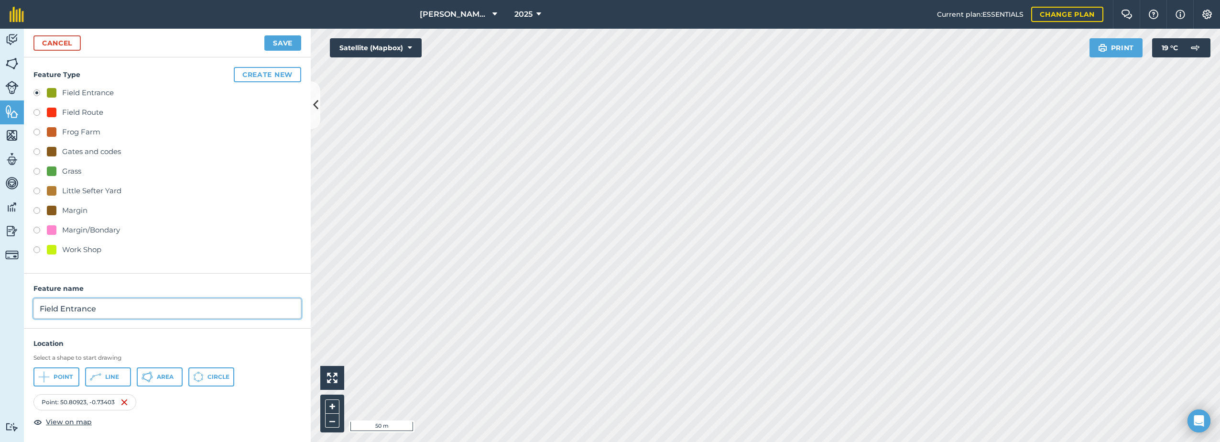
type input "Field Entrance"
click at [277, 39] on button "Save" at bounding box center [282, 42] width 37 height 15
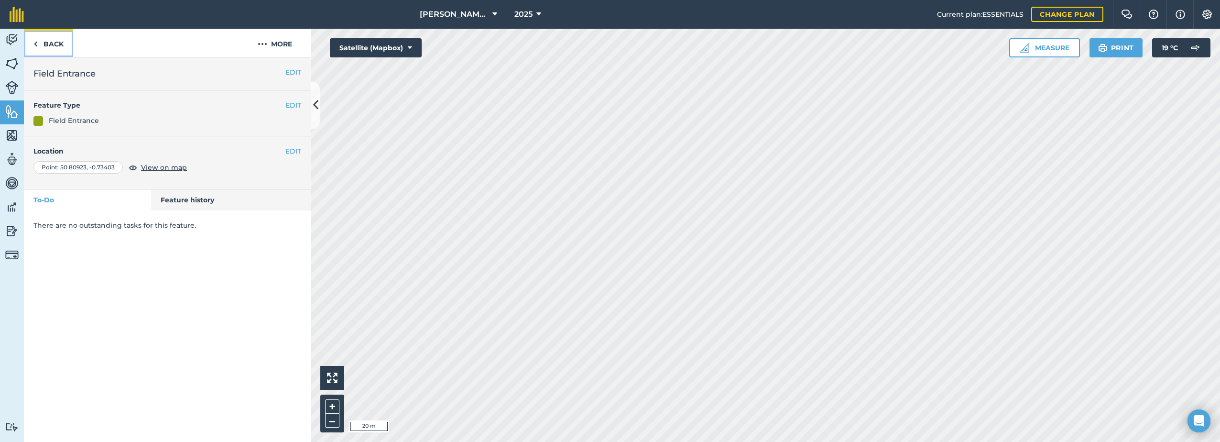
drag, startPoint x: 50, startPoint y: 41, endPoint x: 73, endPoint y: 49, distance: 24.8
click at [50, 41] on link "Back" at bounding box center [48, 43] width 49 height 28
click at [50, 44] on link "Back" at bounding box center [48, 43] width 49 height 28
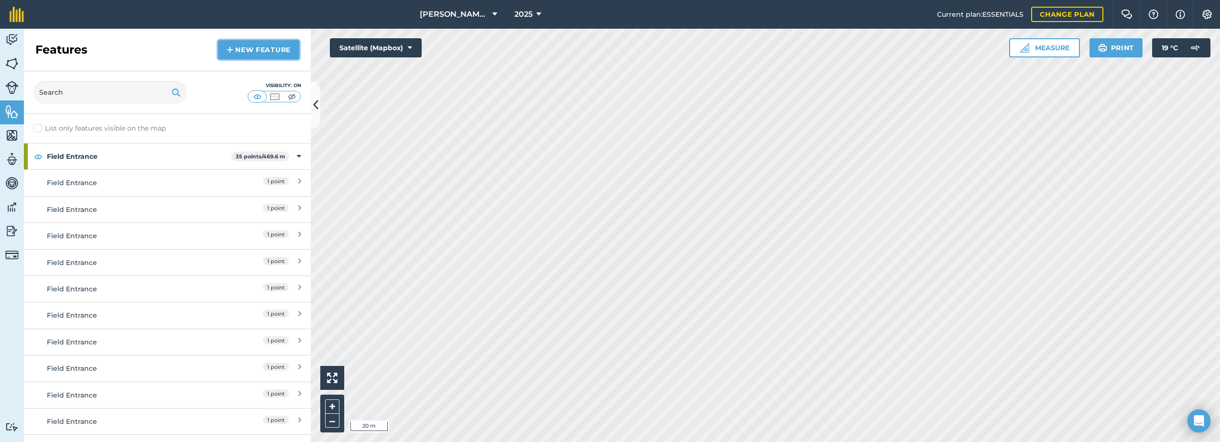
click at [274, 51] on link "New feature" at bounding box center [258, 49] width 81 height 19
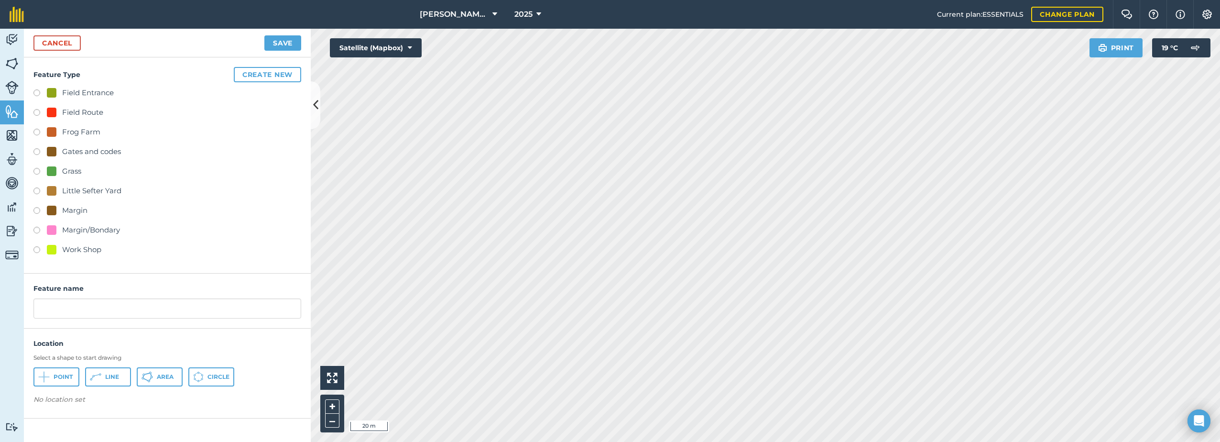
click at [68, 93] on div "Field Entrance" at bounding box center [88, 92] width 52 height 11
radio input "true"
drag, startPoint x: 55, startPoint y: 380, endPoint x: 79, endPoint y: 374, distance: 24.5
click at [57, 380] on span "Point" at bounding box center [63, 377] width 19 height 8
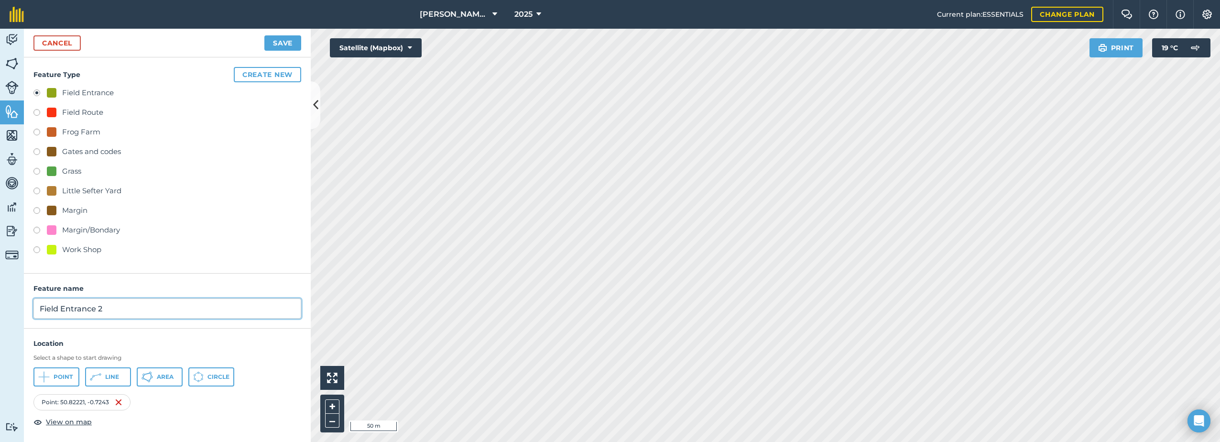
click at [121, 305] on input "Field Entrance 2" at bounding box center [167, 308] width 268 height 20
type input "Field Entrance"
click at [279, 45] on button "Save" at bounding box center [282, 42] width 37 height 15
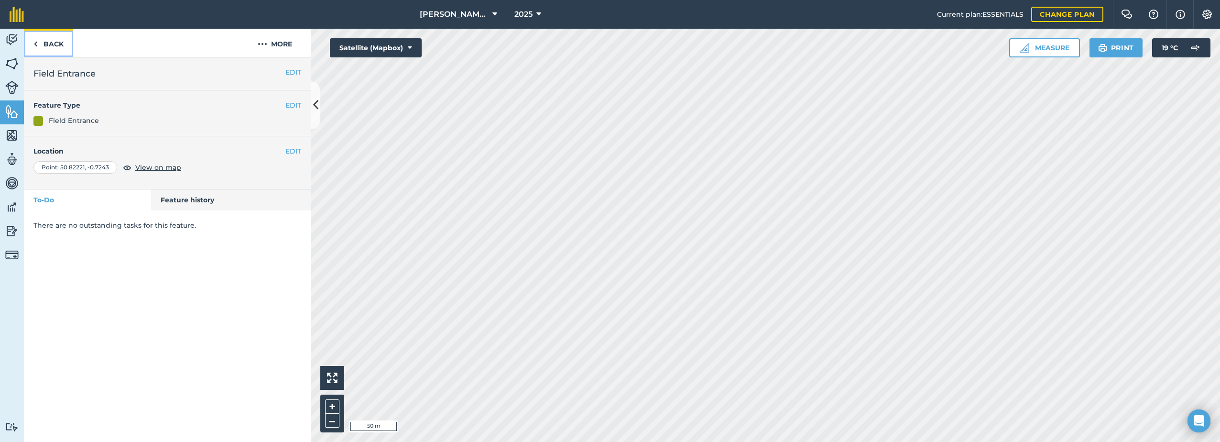
click at [42, 44] on link "Back" at bounding box center [48, 43] width 49 height 28
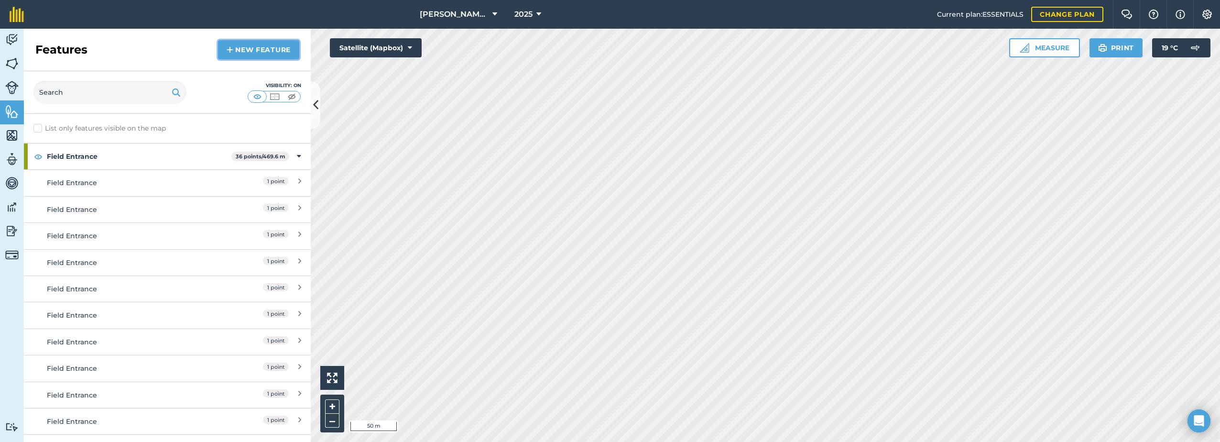
click at [262, 47] on link "New feature" at bounding box center [258, 49] width 81 height 19
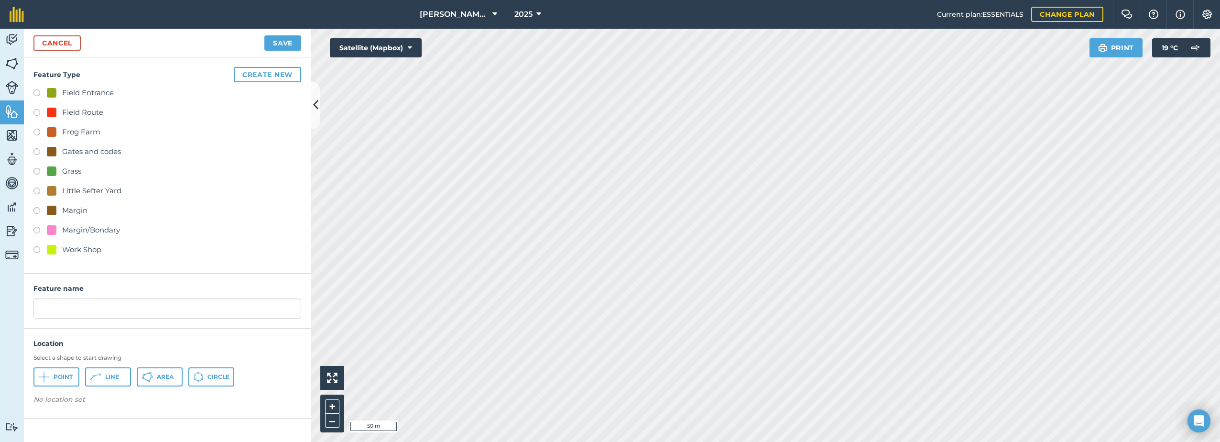
click at [94, 88] on div "Field Entrance" at bounding box center [88, 92] width 52 height 11
radio input "true"
click at [141, 308] on input "Field Entrance 2" at bounding box center [167, 308] width 268 height 20
type input "Field Entrance"
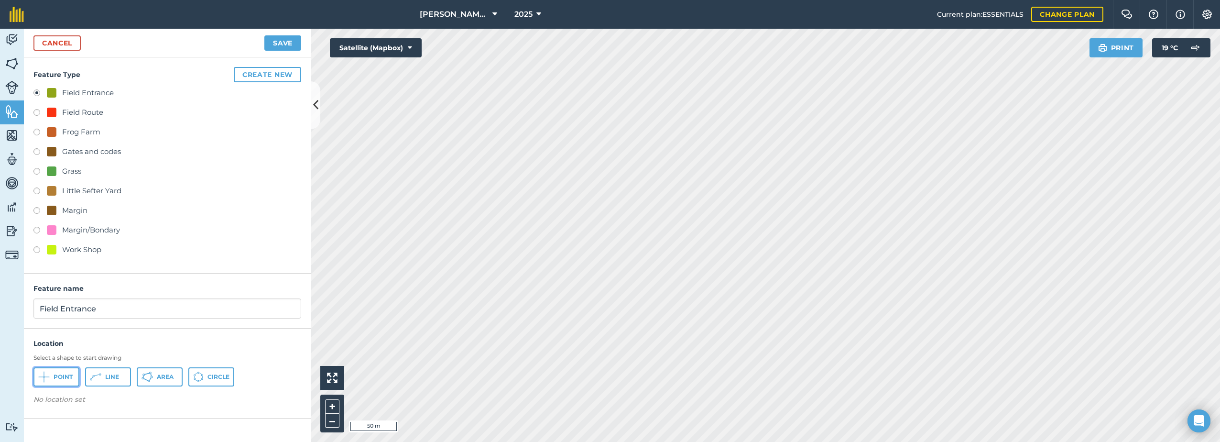
click at [53, 378] on button "Point" at bounding box center [56, 376] width 46 height 19
click at [287, 41] on button "Save" at bounding box center [282, 42] width 37 height 15
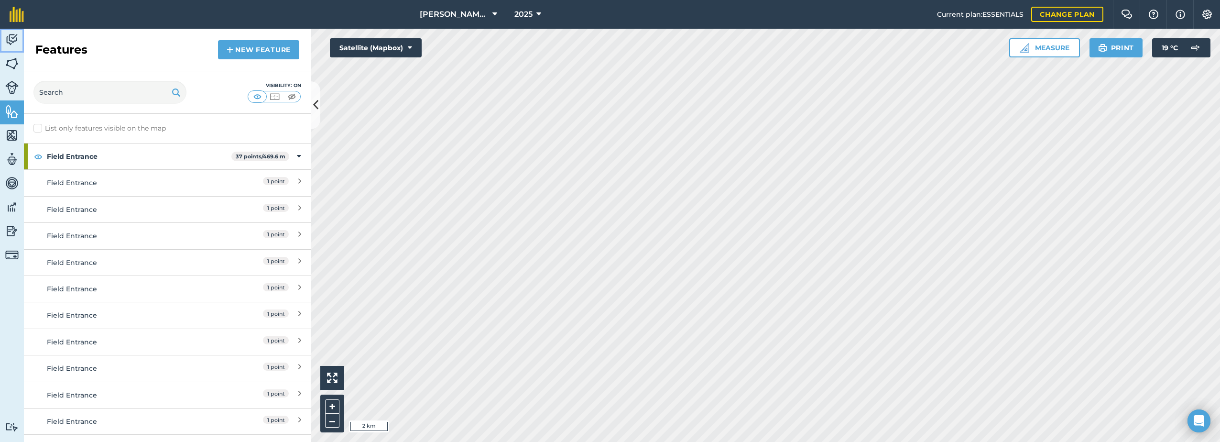
click at [10, 36] on img at bounding box center [11, 40] width 13 height 14
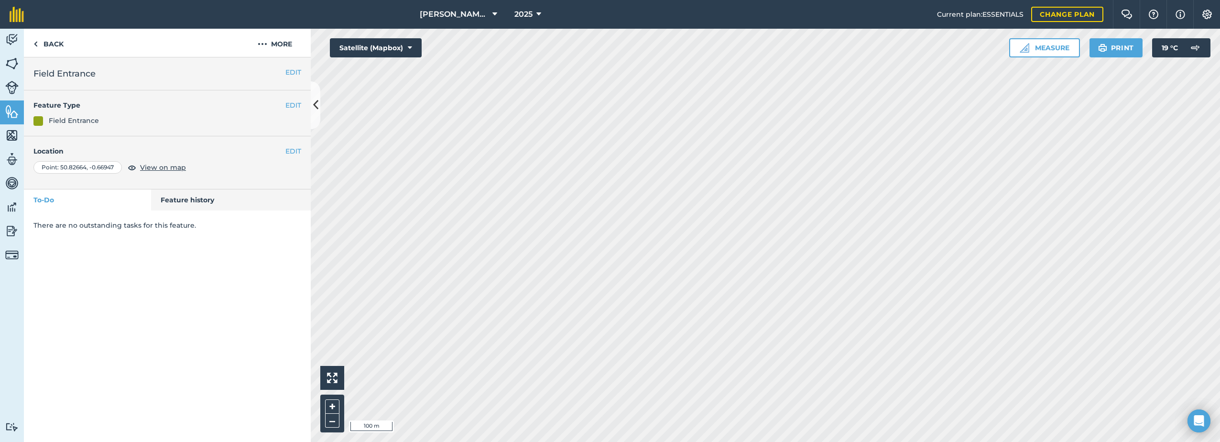
click at [677, 20] on div "[PERSON_NAME] Farm Life 2025 Current plan : ESSENTIALS Change plan Farm Chat He…" at bounding box center [610, 221] width 1220 height 442
click at [8, 34] on img at bounding box center [11, 40] width 13 height 14
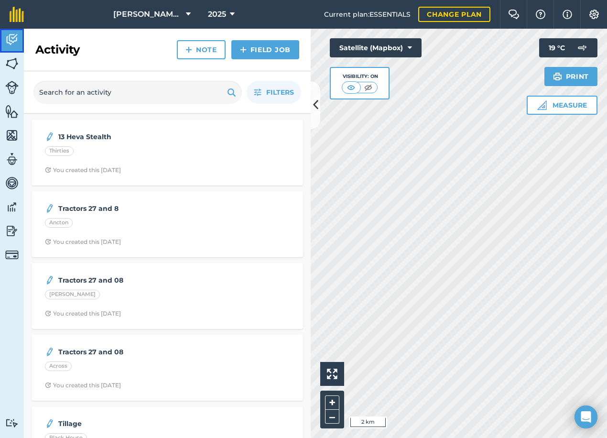
click at [15, 42] on img at bounding box center [11, 40] width 13 height 14
click at [380, 98] on div "Click to place a point i 500 m + – Satellite (Mapbox) Visibility: On Measure Pr…" at bounding box center [459, 233] width 296 height 409
